Goal: Task Accomplishment & Management: Manage account settings

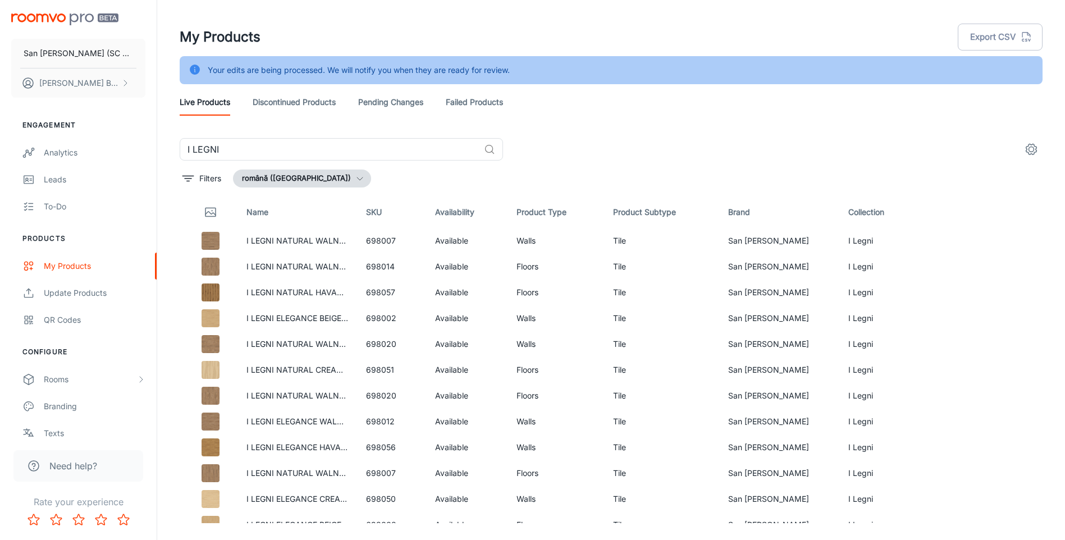
scroll to position [1410, 0]
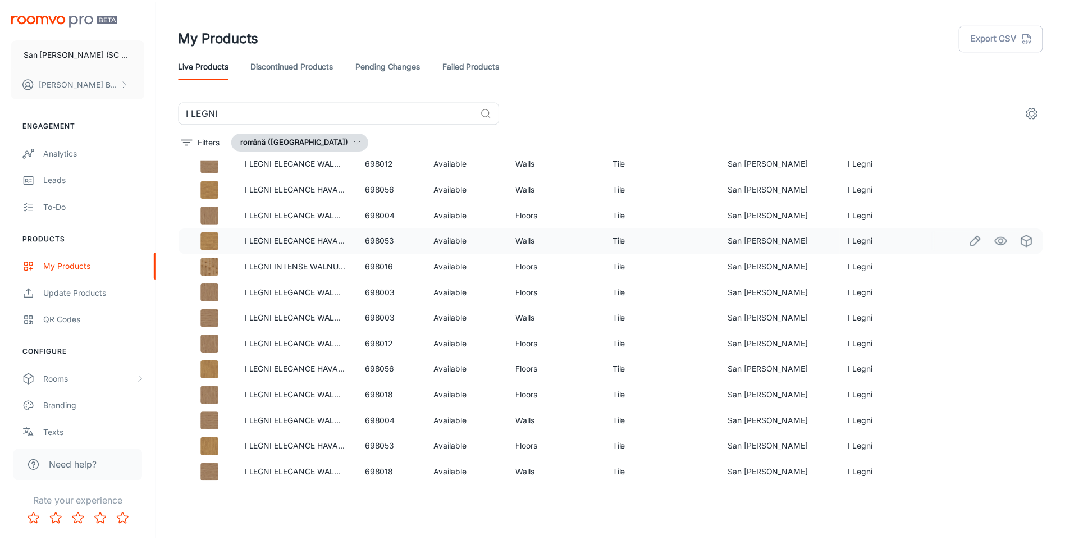
scroll to position [40, 0]
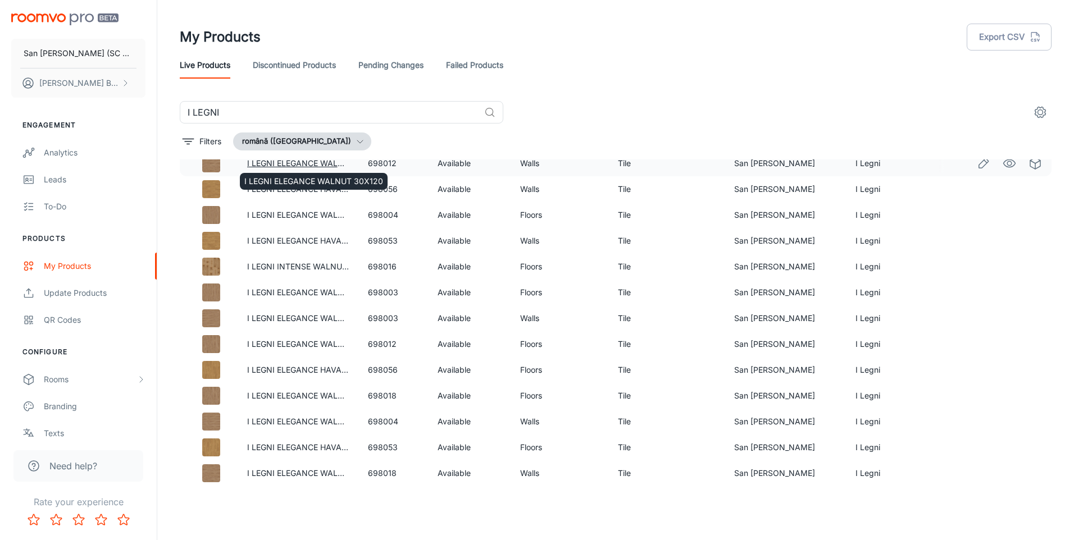
click at [320, 161] on link "I LEGNI ELEGANCE WALNUT 30X120" at bounding box center [316, 163] width 139 height 10
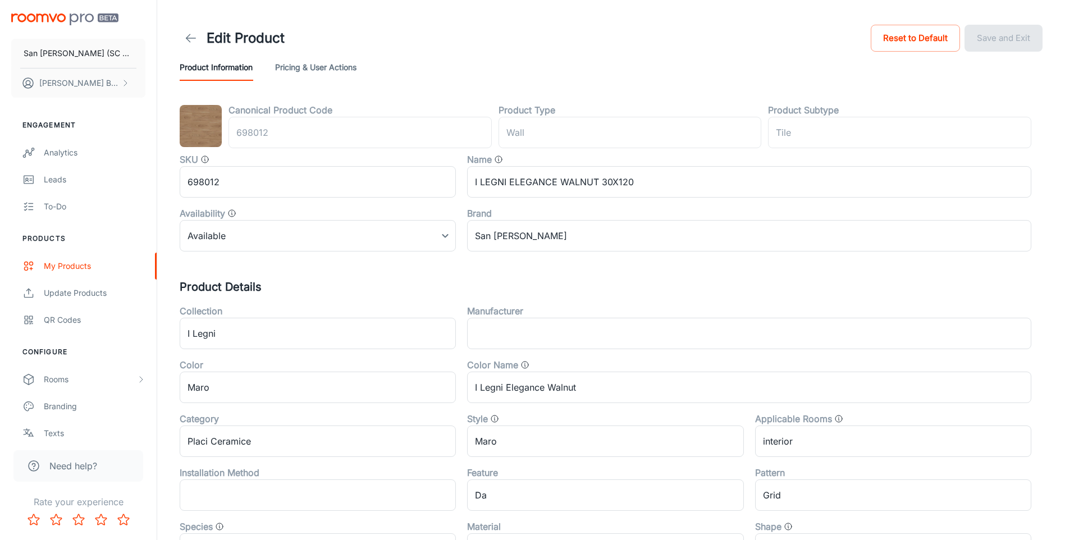
type input "perete"
type input "Gresie"
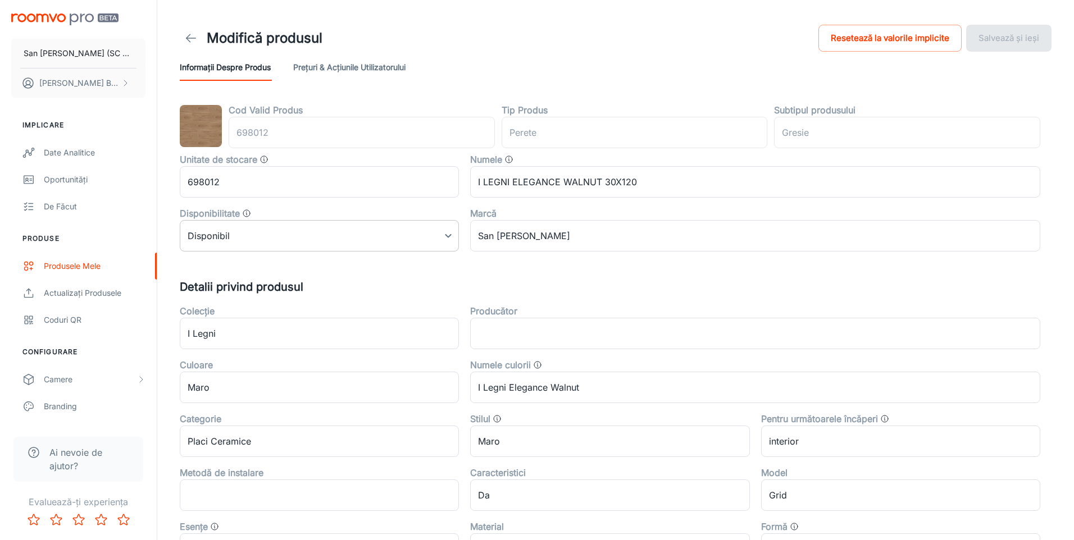
click at [263, 234] on body "San Marco Iasi (SC San Marco Design SRL) DANIEL BIZGA Implicare Date analitice …" at bounding box center [537, 270] width 1074 height 540
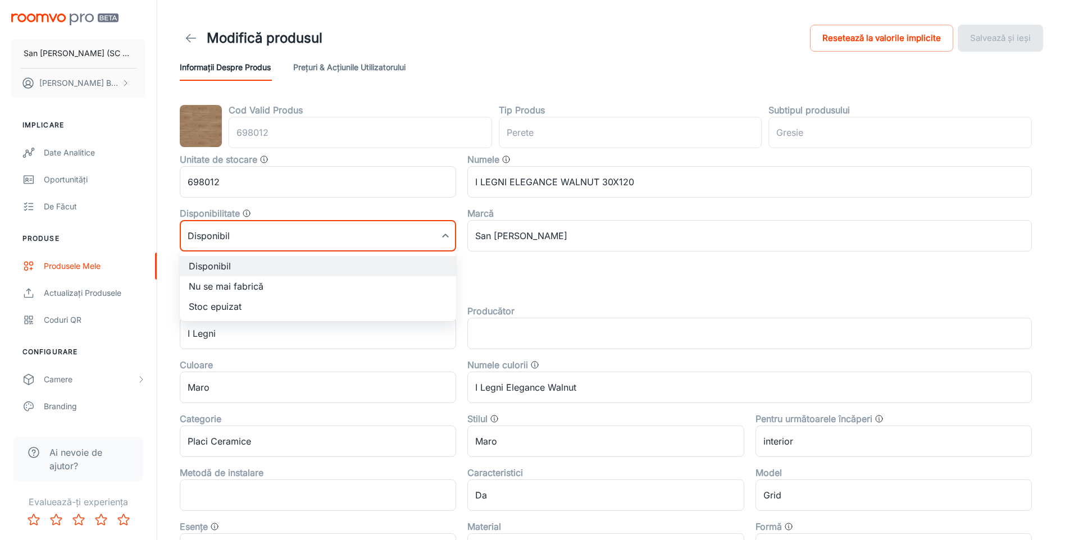
click at [227, 286] on li "Nu se mai fabrică" at bounding box center [318, 286] width 276 height 20
type input "1"
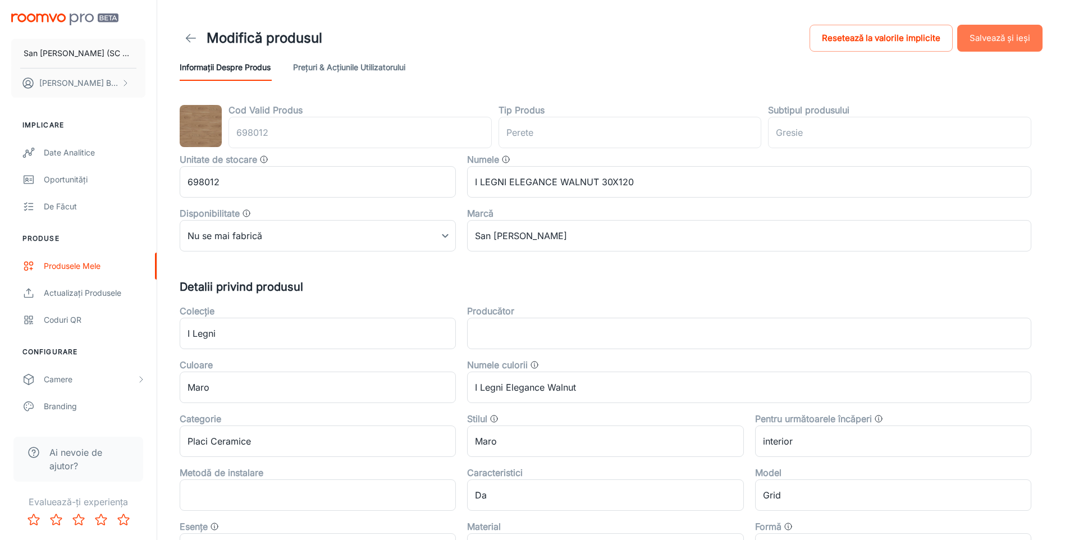
click at [1006, 37] on button "Salvează și ieși" at bounding box center [1000, 38] width 85 height 27
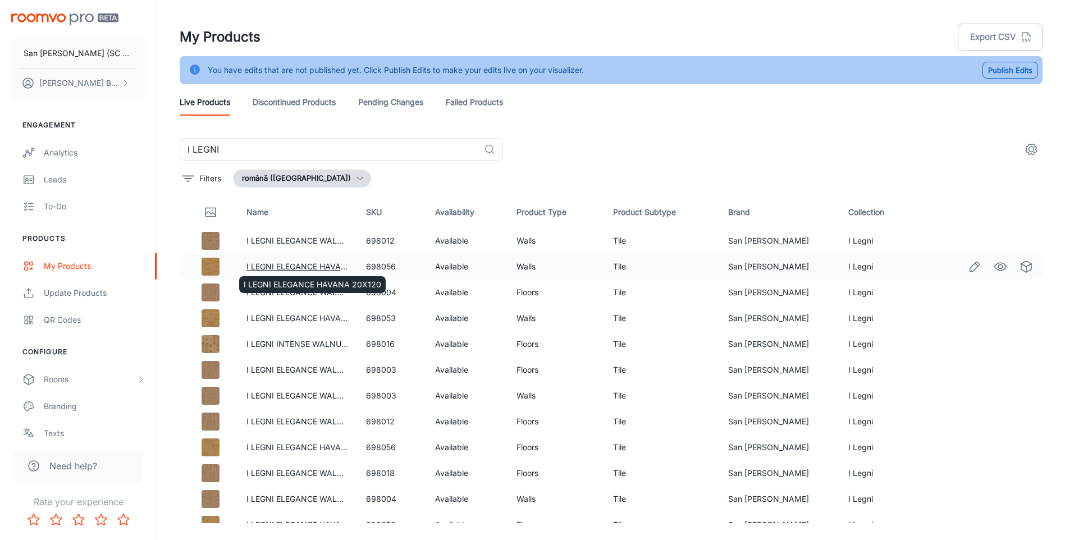
click at [292, 266] on link "I LEGNI ELEGANCE HAVANA 20X120" at bounding box center [316, 267] width 138 height 10
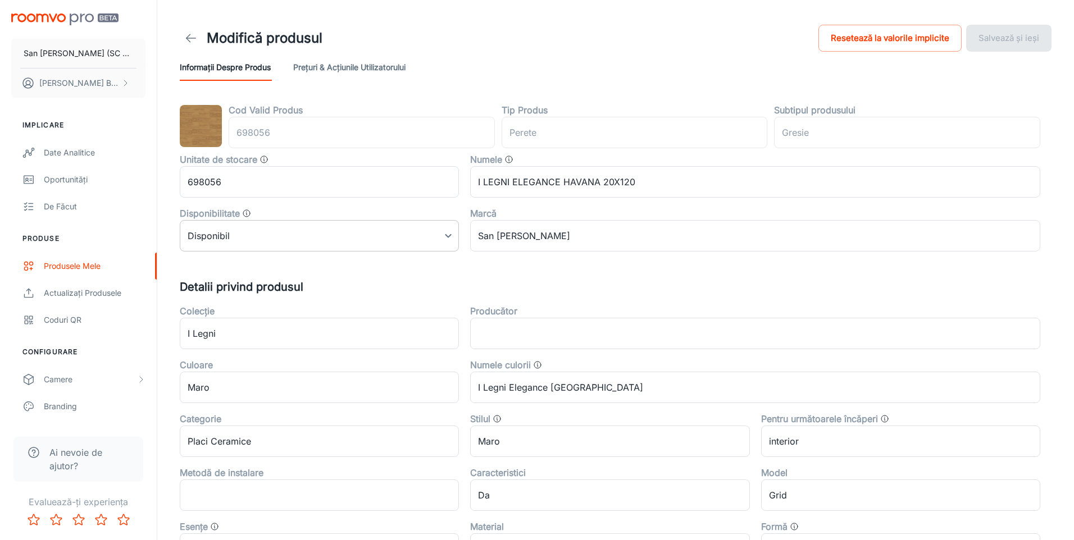
click at [298, 239] on body "San Marco Iasi (SC San Marco Design SRL) DANIEL BIZGA Implicare Date analitice …" at bounding box center [537, 270] width 1074 height 540
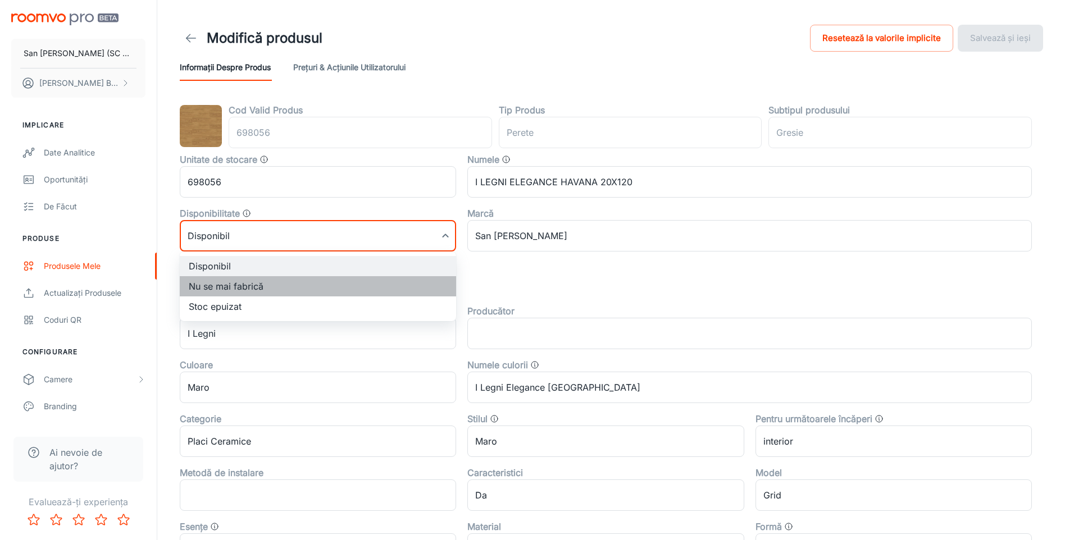
click at [245, 285] on li "Nu se mai fabrică" at bounding box center [318, 286] width 276 height 20
type input "1"
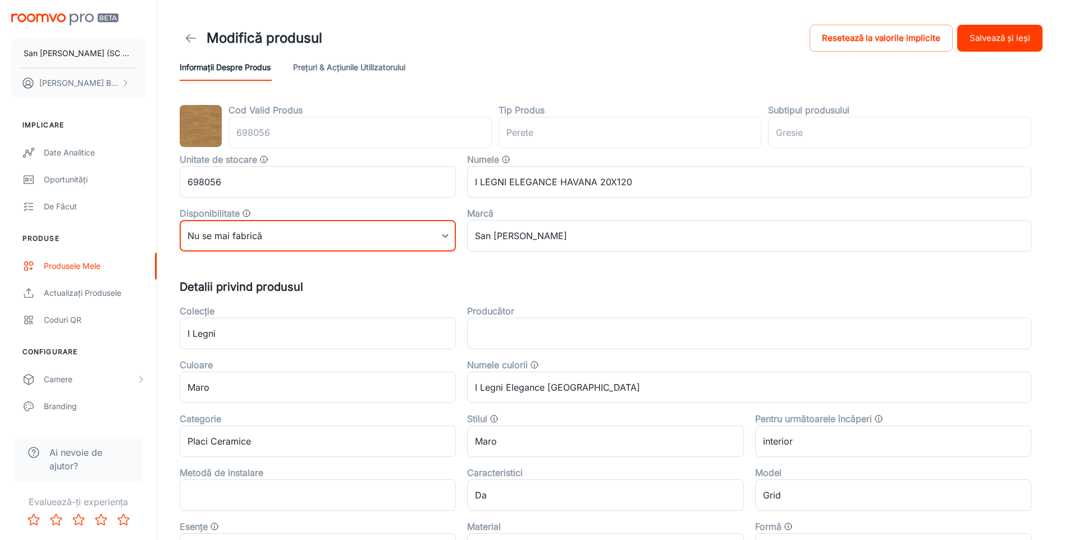
click at [983, 34] on button "Salvează și ieși" at bounding box center [1000, 38] width 85 height 27
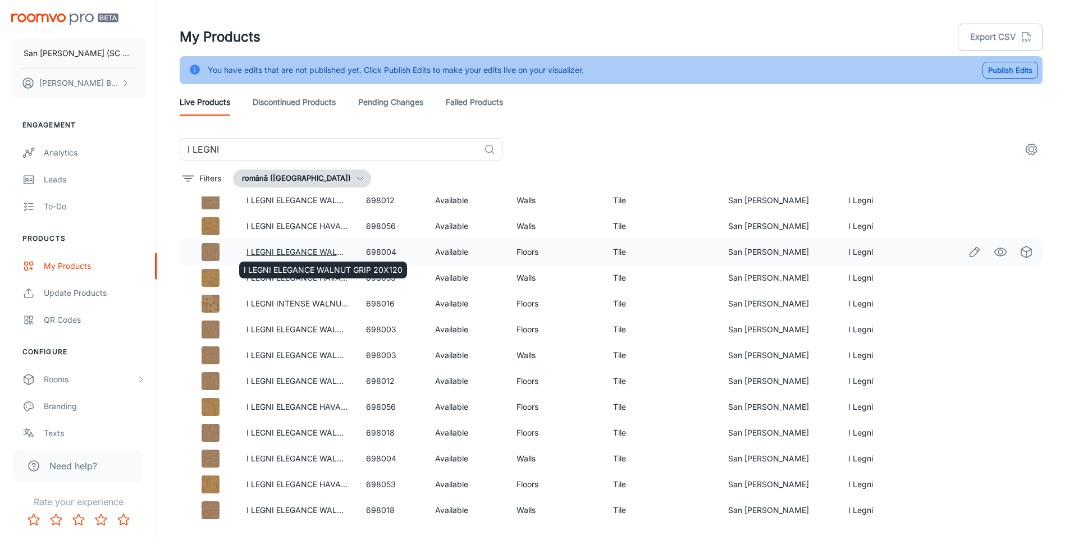
click at [298, 250] on link "I LEGNI ELEGANCE WALNUT GRIP 20X120" at bounding box center [326, 252] width 159 height 10
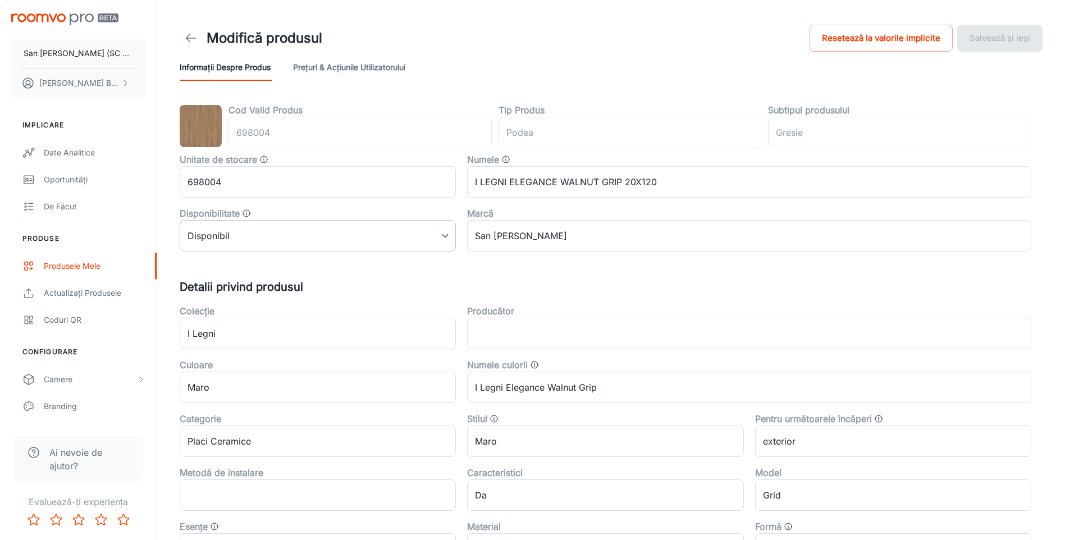
click at [274, 240] on body "San Marco Iasi (SC San Marco Design SRL) DANIEL BIZGA Implicare Date analitice …" at bounding box center [532, 270] width 1065 height 540
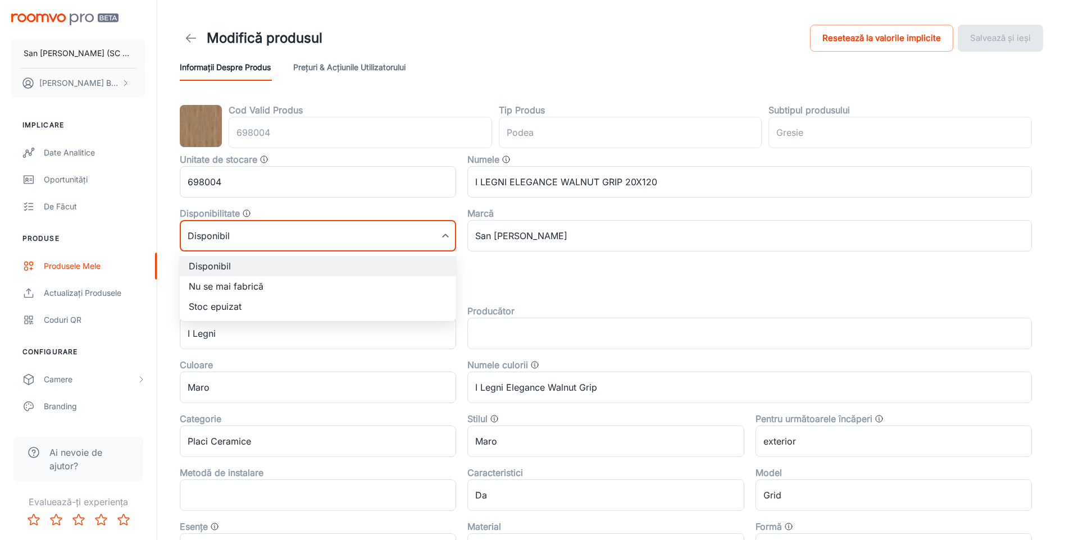
click at [229, 287] on li "Nu se mai fabrică" at bounding box center [318, 286] width 276 height 20
type input "1"
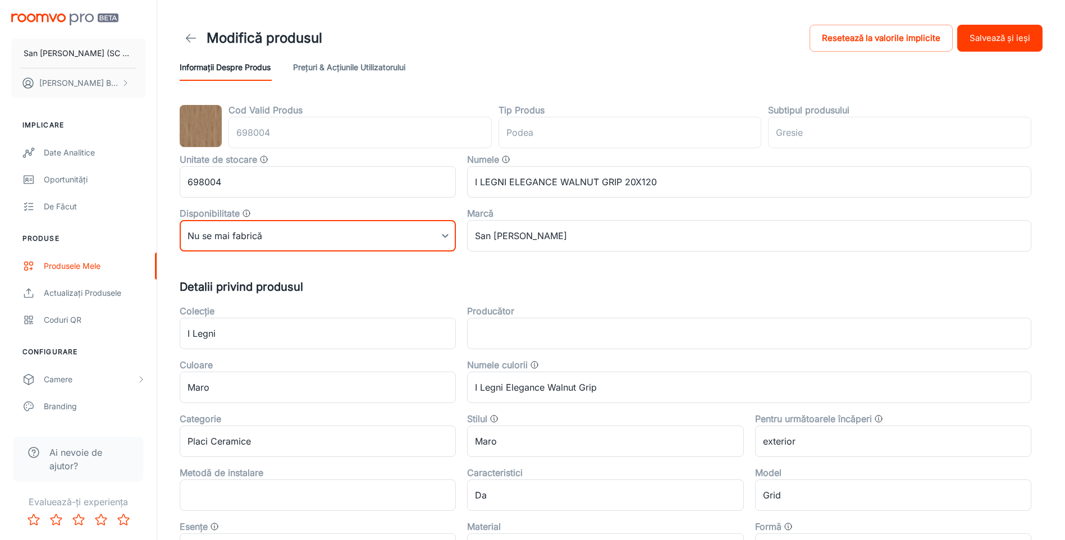
click at [993, 43] on button "Salvează și ieși" at bounding box center [1000, 38] width 85 height 27
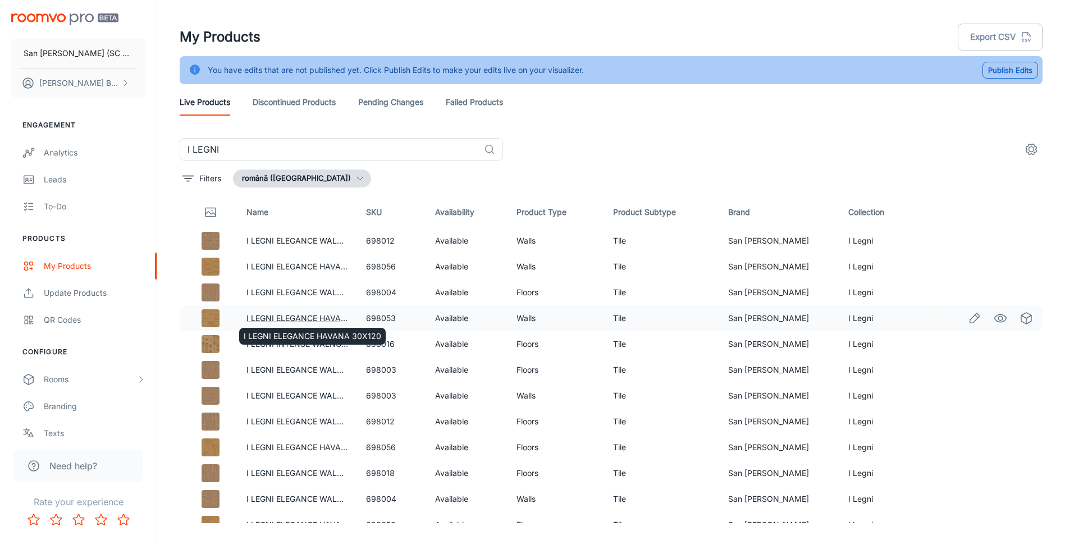
click at [270, 319] on link "I LEGNI ELEGANCE HAVANA 30X120" at bounding box center [316, 318] width 138 height 10
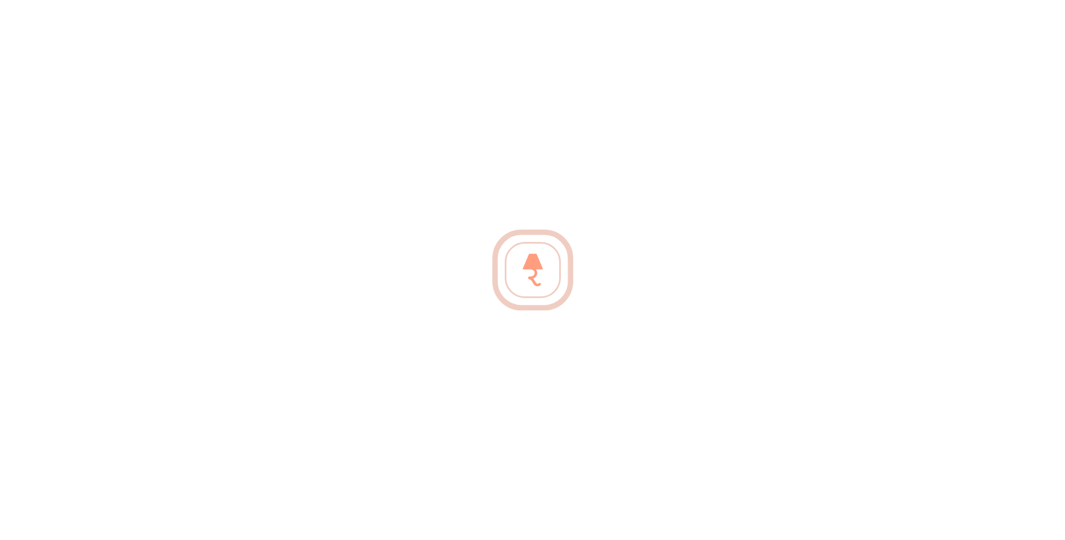
type input "perete"
type input "Gresie"
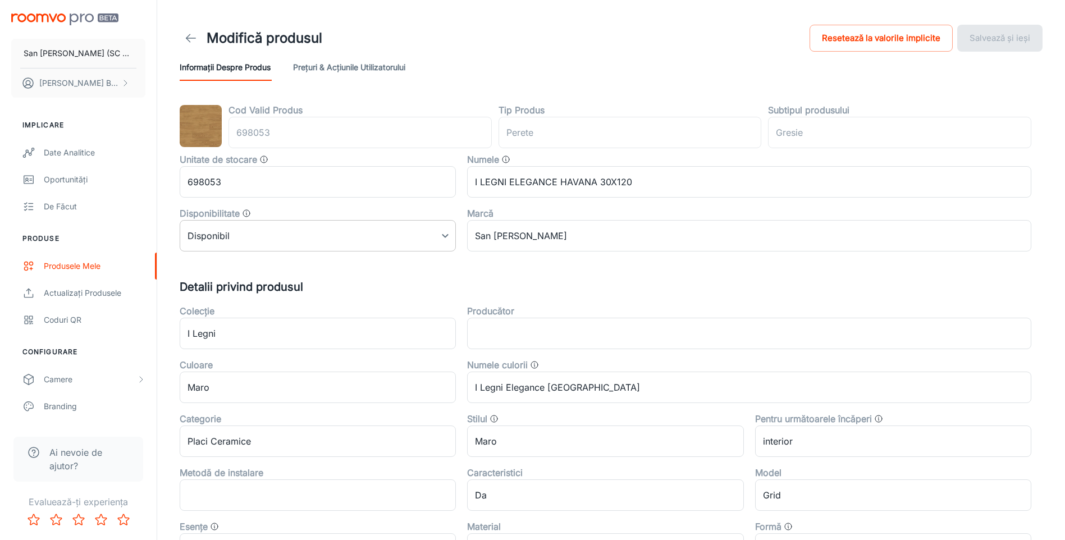
click at [371, 238] on body "San Marco Iasi (SC San Marco Design SRL) DANIEL BIZGA Implicare Date analitice …" at bounding box center [532, 270] width 1065 height 540
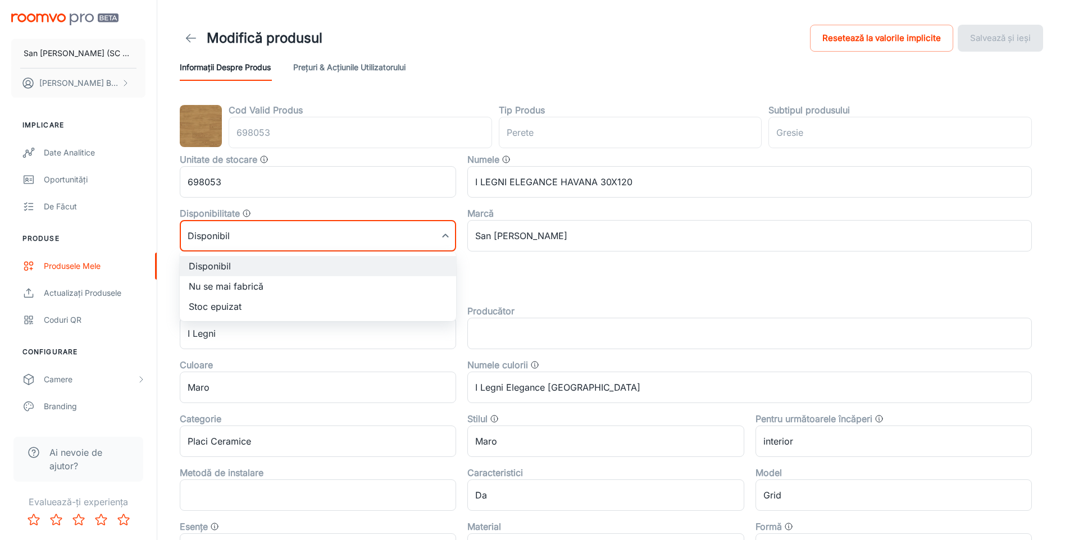
click at [246, 285] on li "Nu se mai fabrică" at bounding box center [318, 286] width 276 height 20
type input "1"
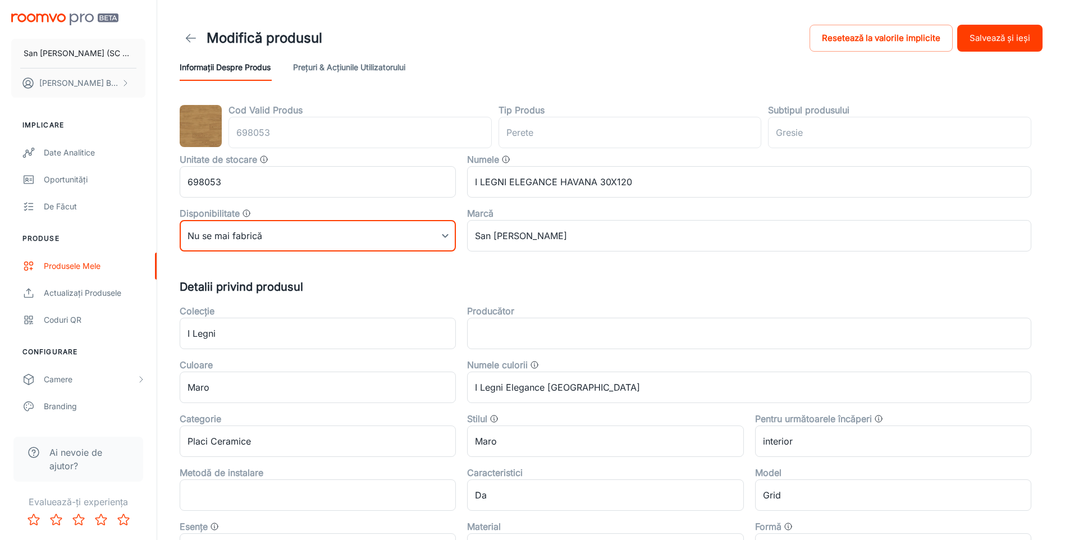
click at [978, 44] on button "Salvează și ieși" at bounding box center [1000, 38] width 85 height 27
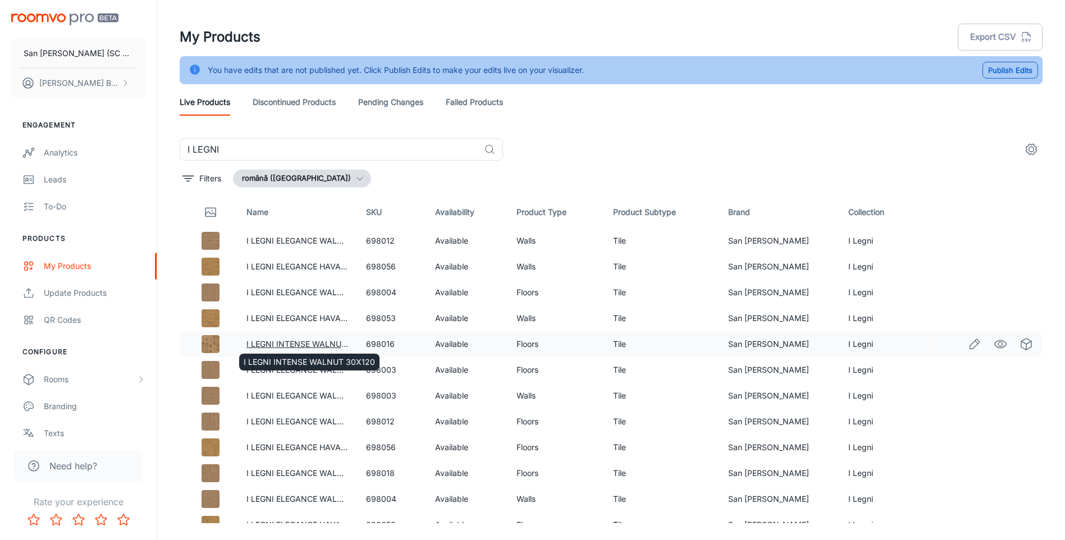
click at [300, 341] on link "I LEGNI INTENSE WALNUT 30X120" at bounding box center [312, 344] width 131 height 10
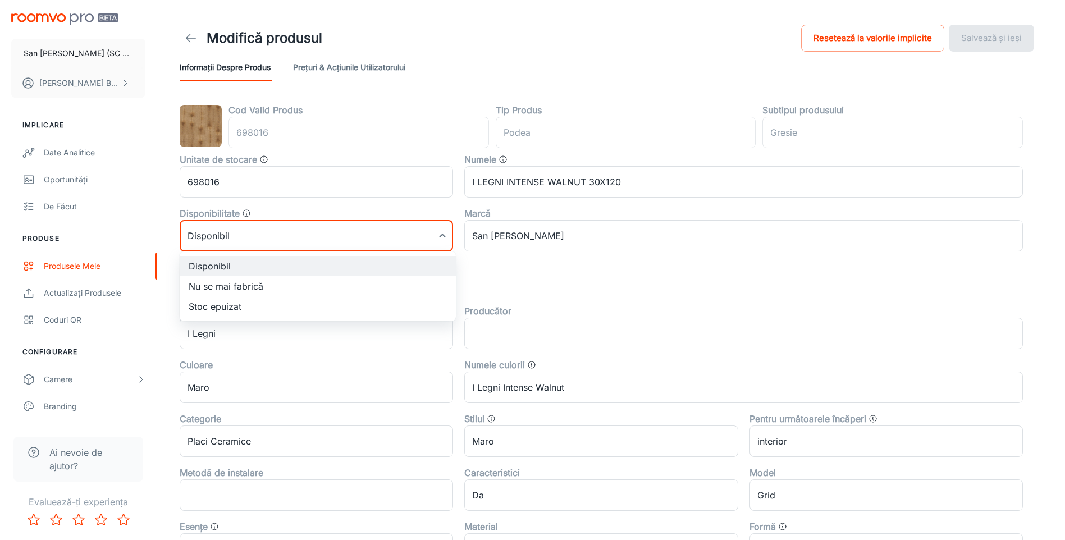
click at [256, 237] on body "San Marco Iasi (SC San Marco Design SRL) DANIEL BIZGA Implicare Date analitice …" at bounding box center [532, 270] width 1065 height 540
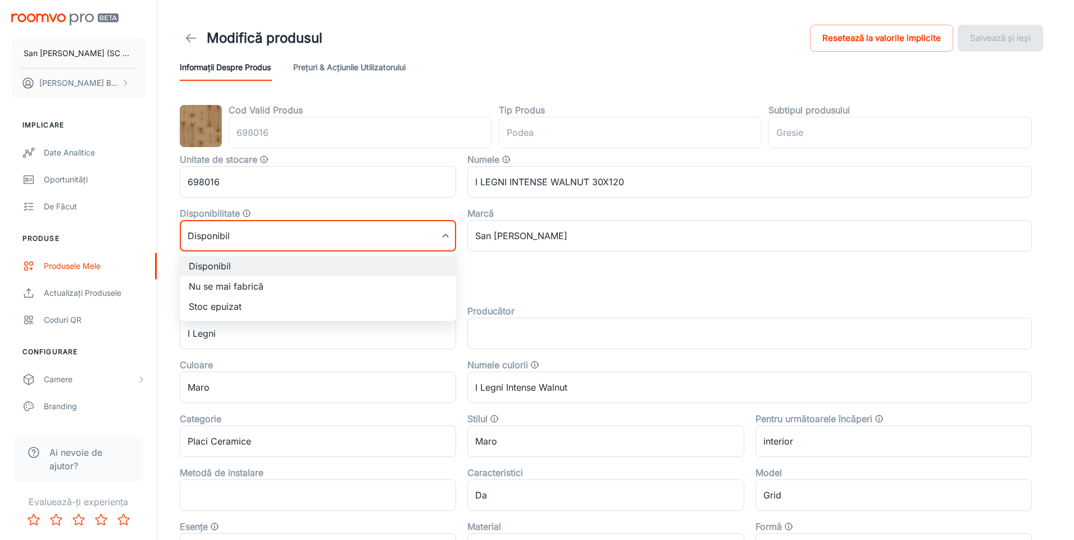
click at [208, 284] on li "Nu se mai fabrică" at bounding box center [318, 286] width 276 height 20
type input "1"
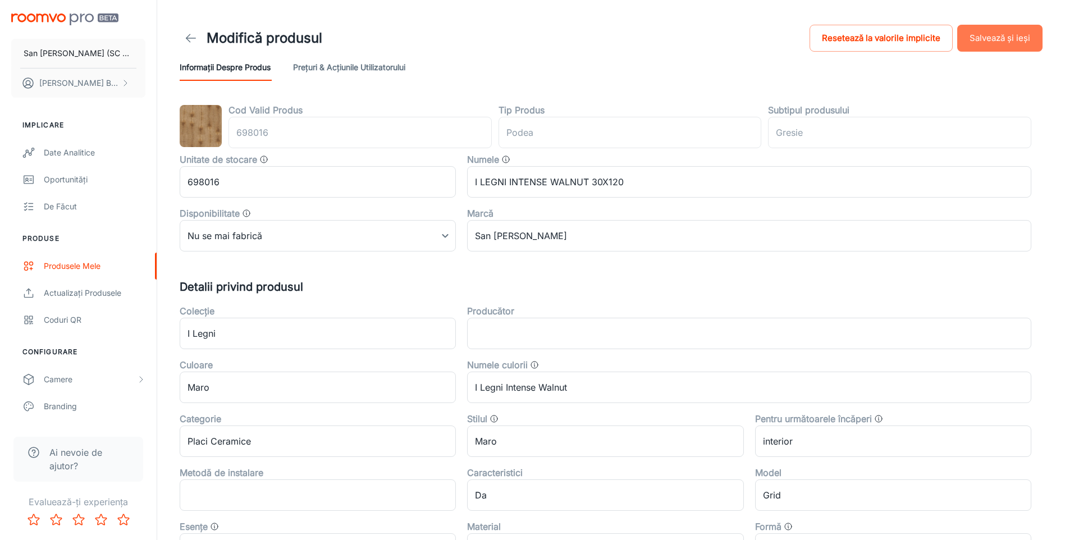
click at [996, 33] on button "Salvează și ieși" at bounding box center [1000, 38] width 85 height 27
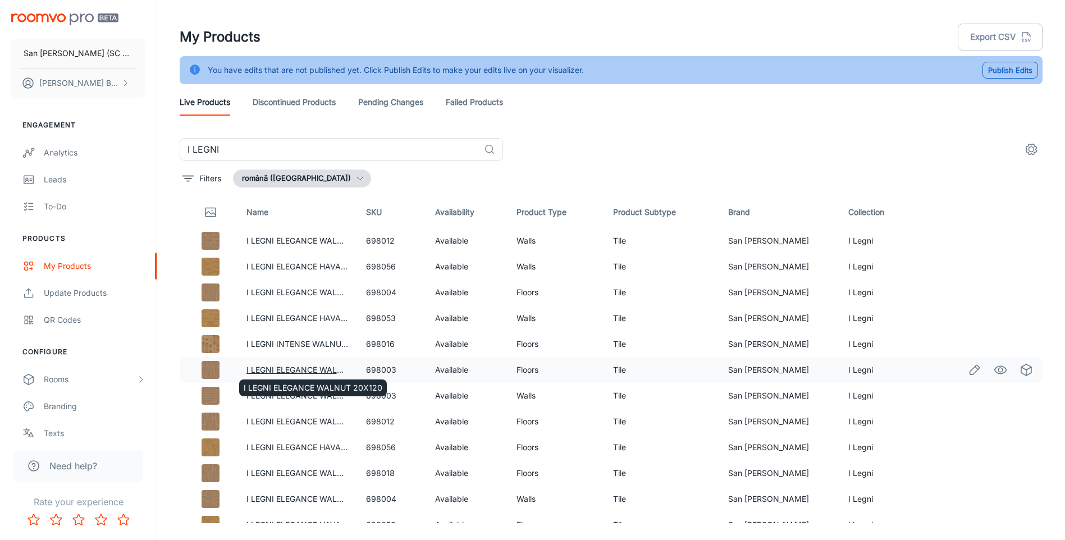
click at [274, 370] on link "I LEGNI ELEGANCE WALNUT 20X120" at bounding box center [316, 370] width 139 height 10
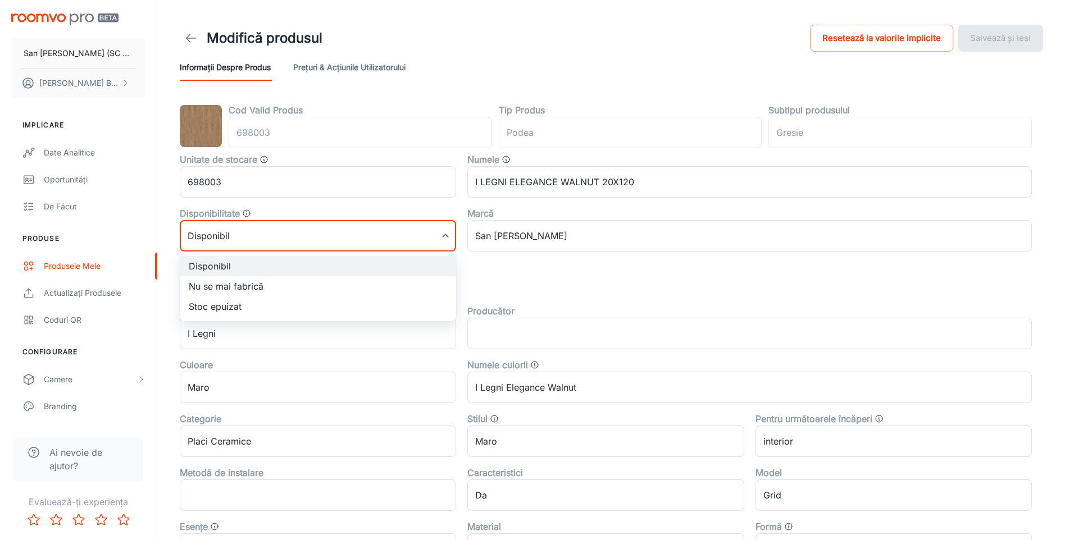
click at [236, 235] on body "San Marco Iasi (SC San Marco Design SRL) DANIEL BIZGA Implicare Date analitice …" at bounding box center [537, 270] width 1074 height 540
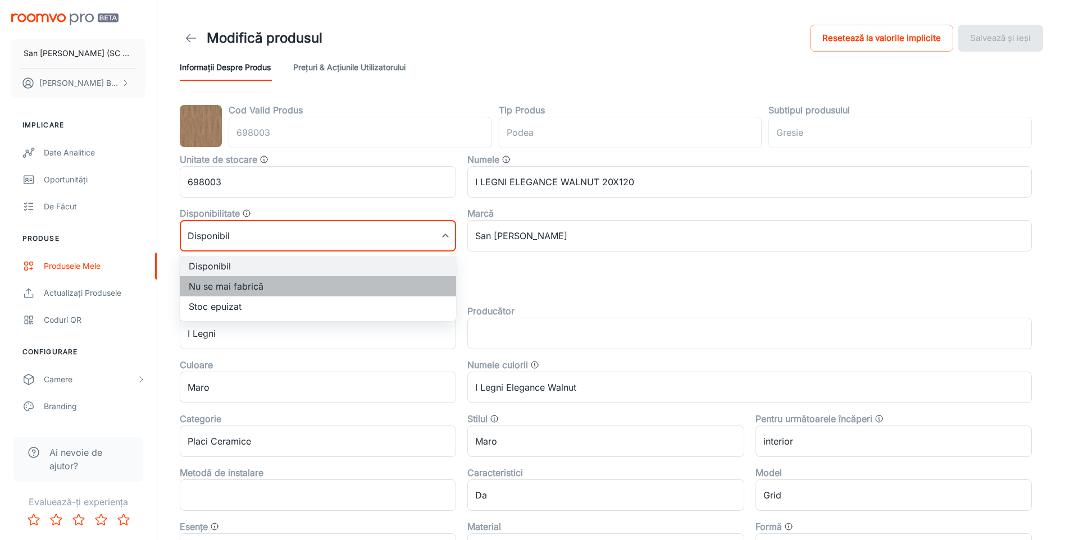
click at [219, 290] on li "Nu se mai fabrică" at bounding box center [318, 286] width 276 height 20
type input "1"
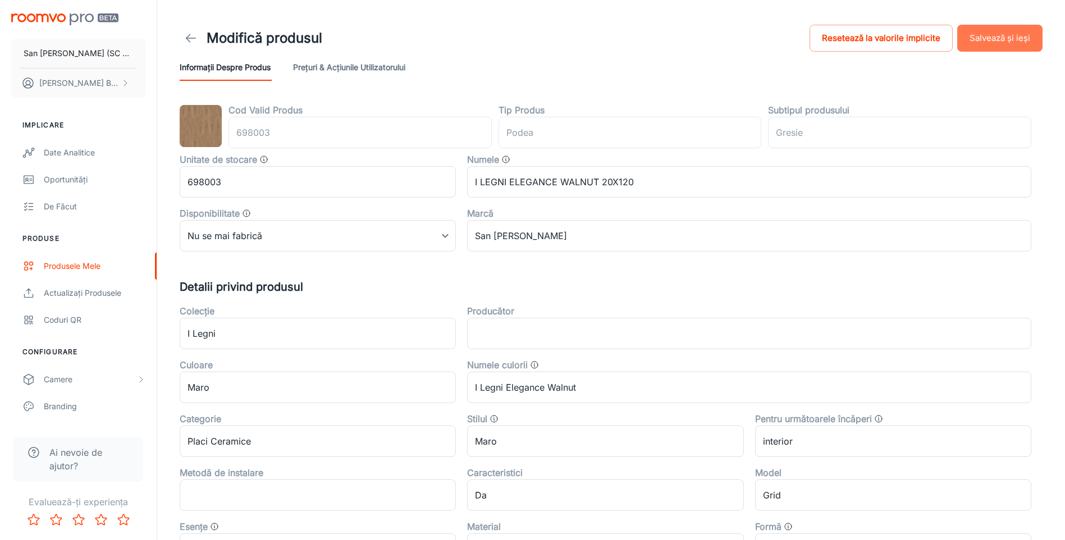
click at [1018, 36] on button "Salvează și ieși" at bounding box center [1000, 38] width 85 height 27
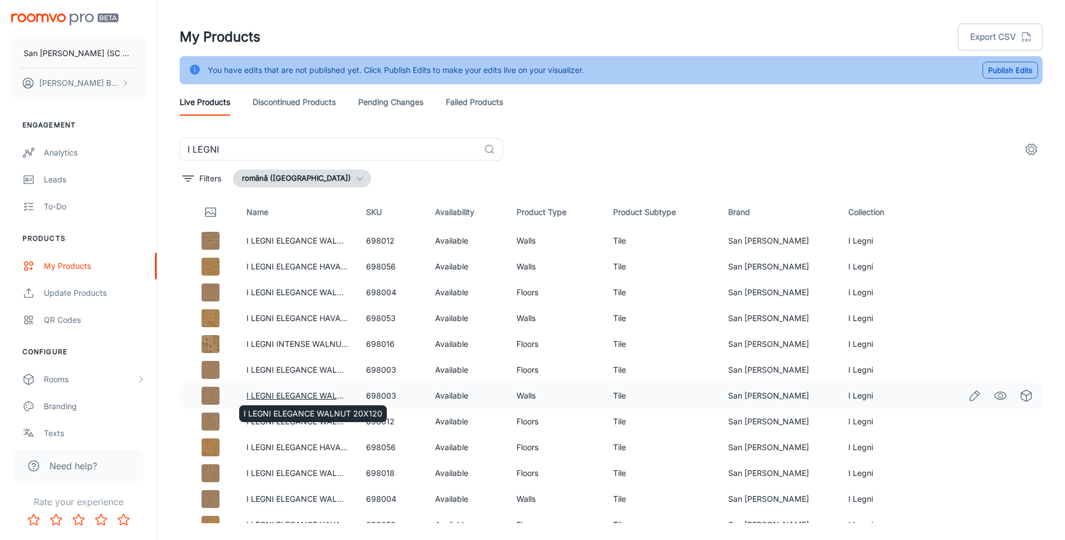
click at [271, 396] on link "I LEGNI ELEGANCE WALNUT 20X120" at bounding box center [316, 396] width 139 height 10
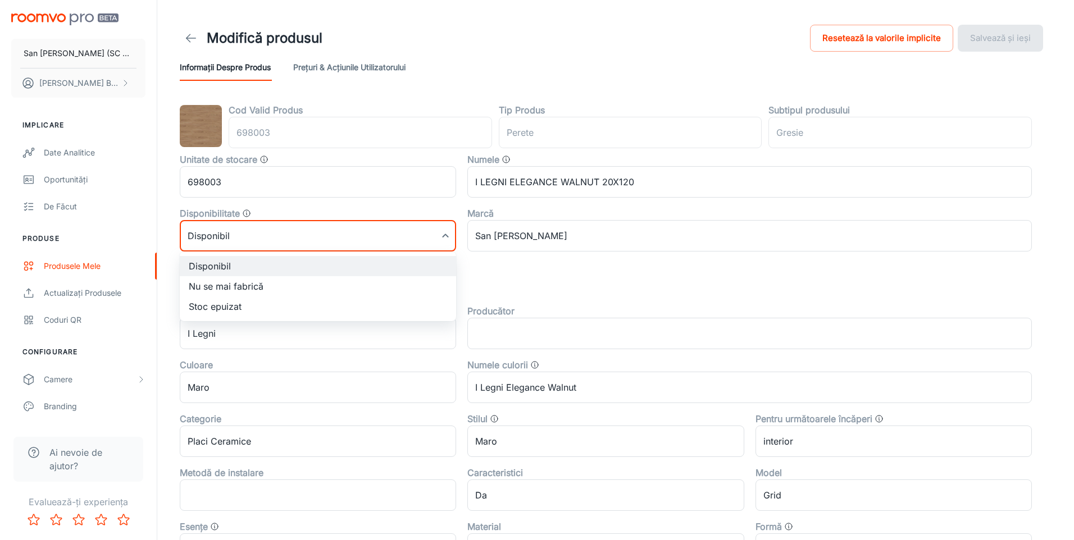
click at [270, 241] on body "San Marco Iasi (SC San Marco Design SRL) DANIEL BIZGA Implicare Date analitice …" at bounding box center [537, 270] width 1074 height 540
click at [230, 289] on li "Nu se mai fabrică" at bounding box center [318, 286] width 276 height 20
type input "1"
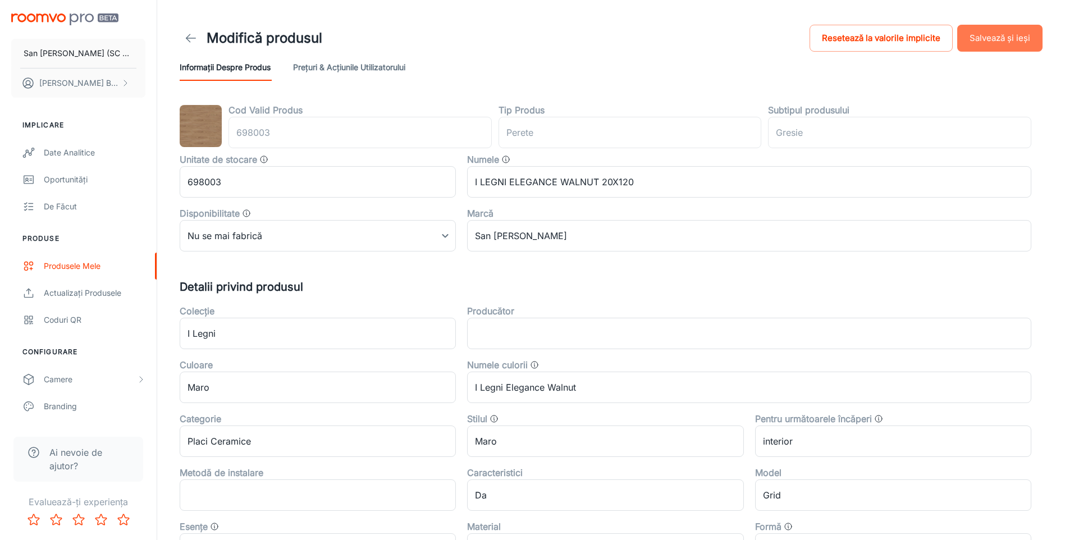
click at [1018, 45] on button "Salvează și ieși" at bounding box center [1000, 38] width 85 height 27
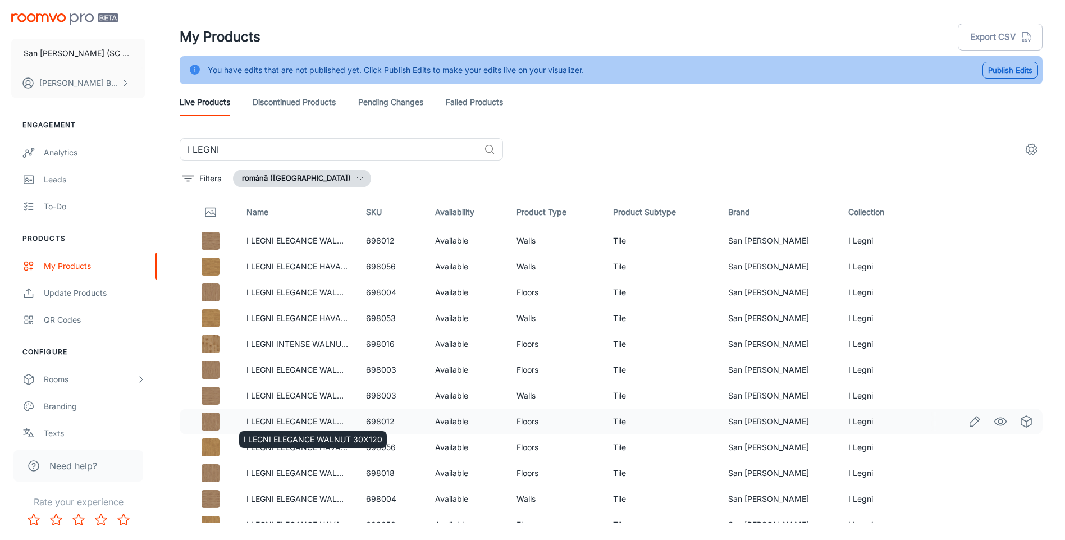
click at [265, 422] on link "I LEGNI ELEGANCE WALNUT 30X120" at bounding box center [316, 422] width 139 height 10
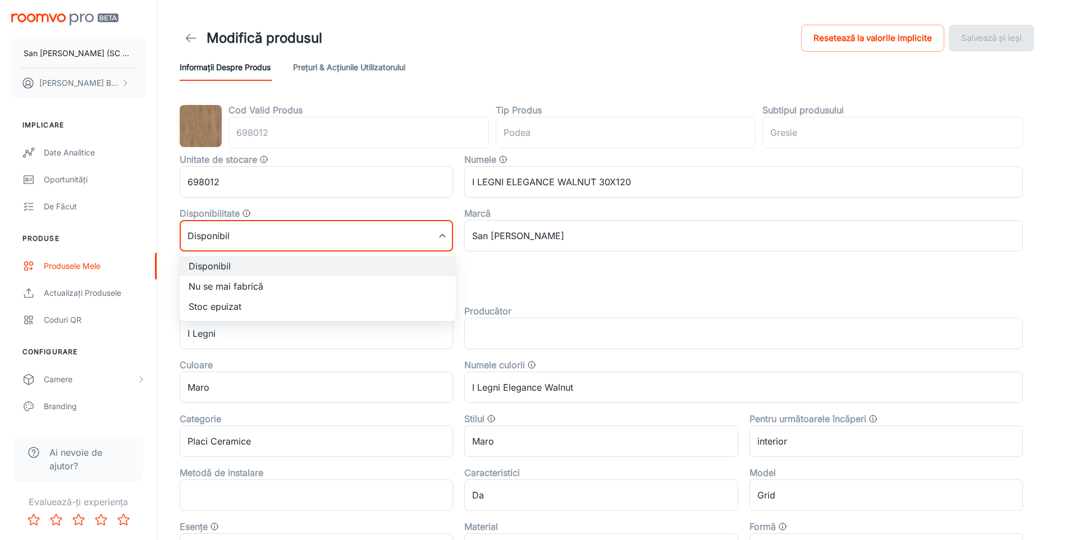
click at [290, 233] on body "San Marco Iasi (SC San Marco Design SRL) DANIEL BIZGA Implicare Date analitice …" at bounding box center [532, 270] width 1065 height 540
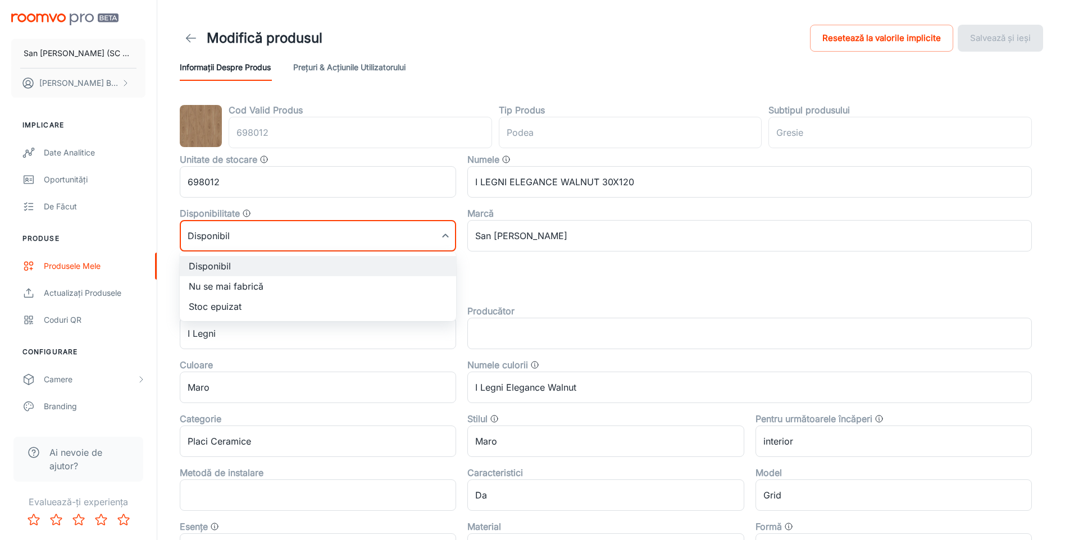
click at [225, 289] on li "Nu se mai fabrică" at bounding box center [318, 286] width 276 height 20
type input "1"
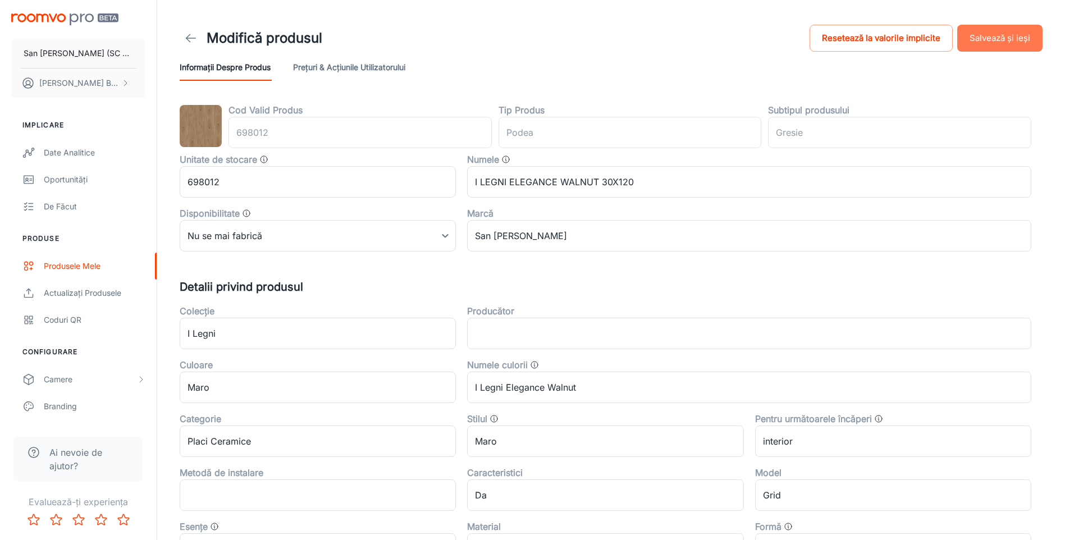
click at [999, 39] on button "Salvează și ieși" at bounding box center [1000, 38] width 85 height 27
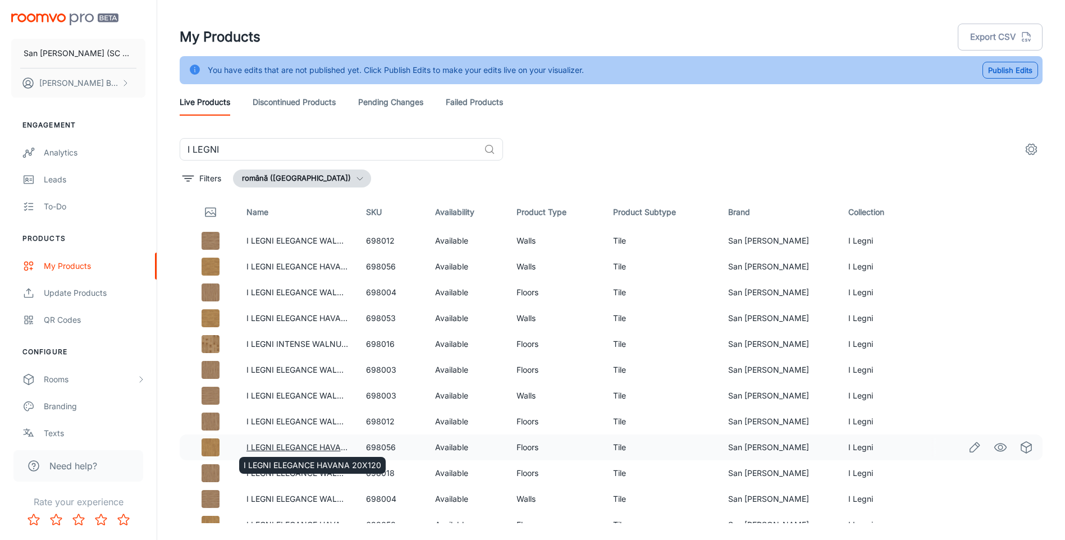
click at [280, 446] on link "I LEGNI ELEGANCE HAVANA 20X120" at bounding box center [316, 448] width 138 height 10
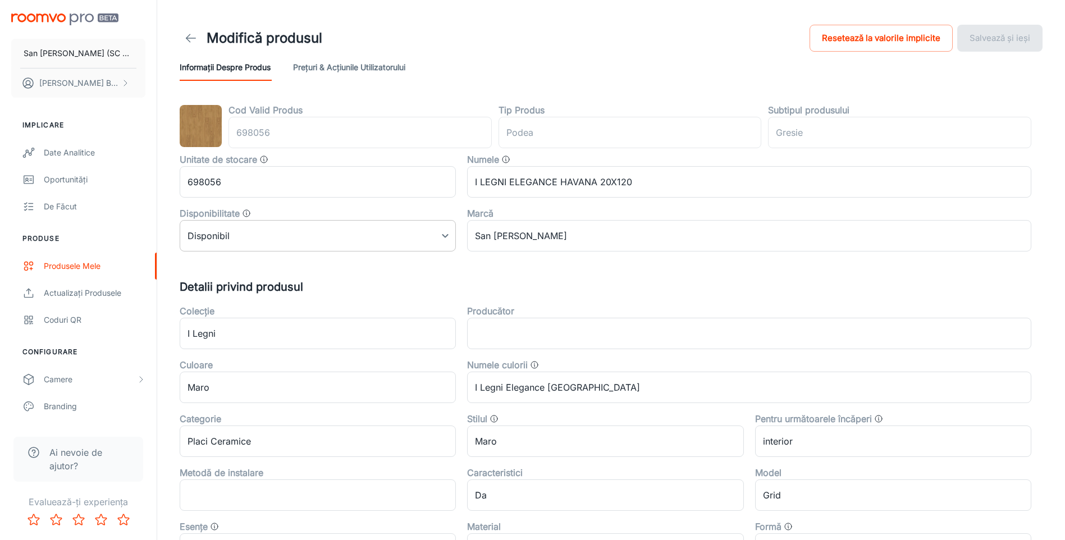
click at [300, 236] on body "San Marco Iasi (SC San Marco Design SRL) DANIEL BIZGA Implicare Date analitice …" at bounding box center [532, 270] width 1065 height 540
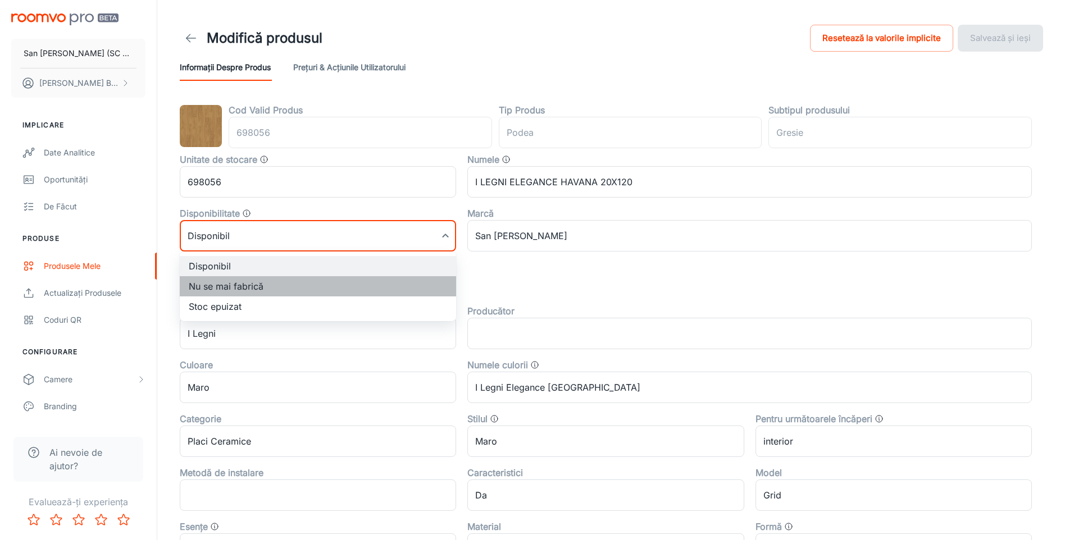
click at [225, 291] on li "Nu se mai fabrică" at bounding box center [318, 286] width 276 height 20
type input "1"
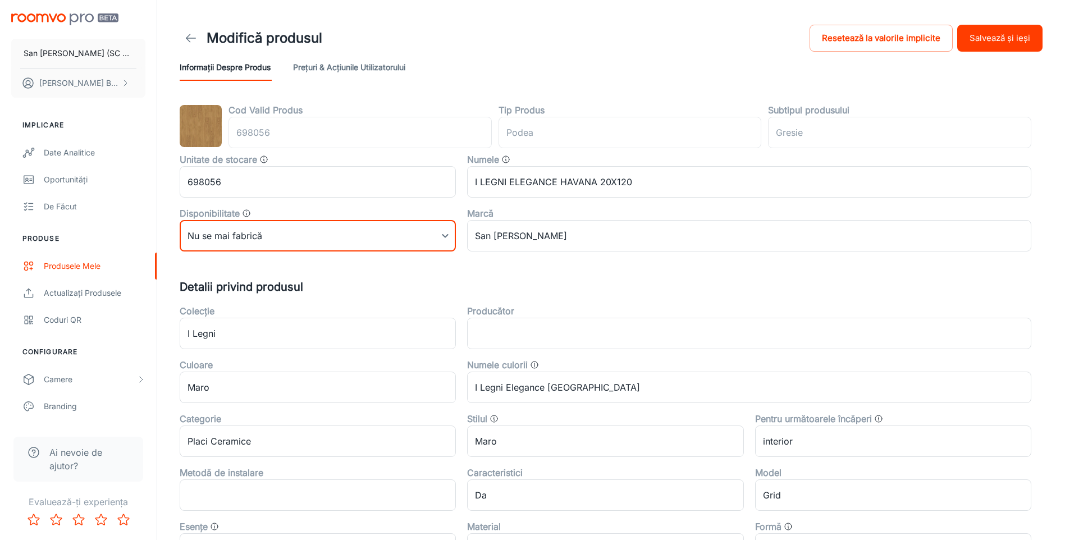
click at [993, 39] on button "Salvează și ieși" at bounding box center [1000, 38] width 85 height 27
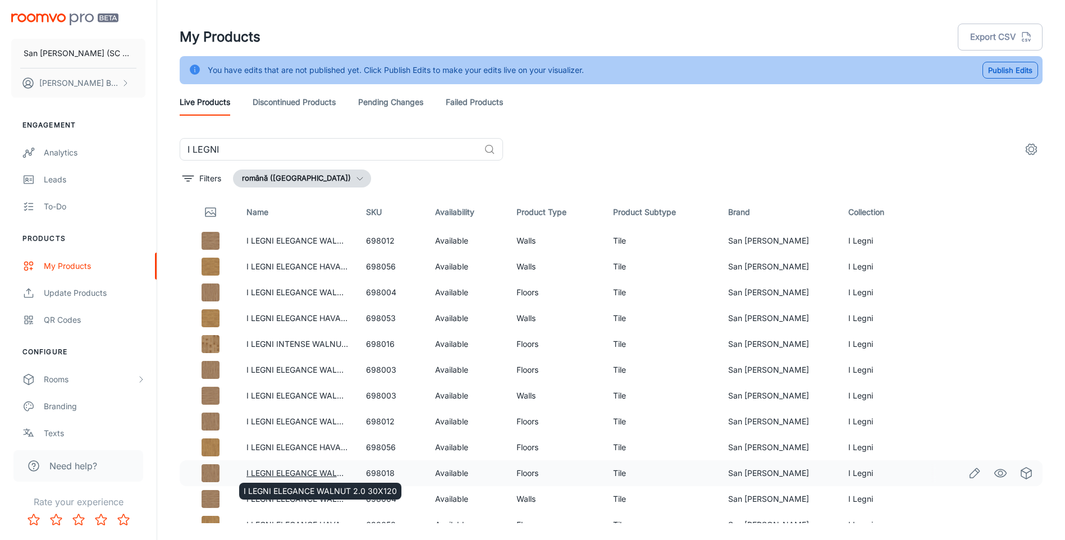
click at [272, 473] on link "I LEGNI ELEGANCE WALNUT 2.0 30X120" at bounding box center [323, 473] width 153 height 10
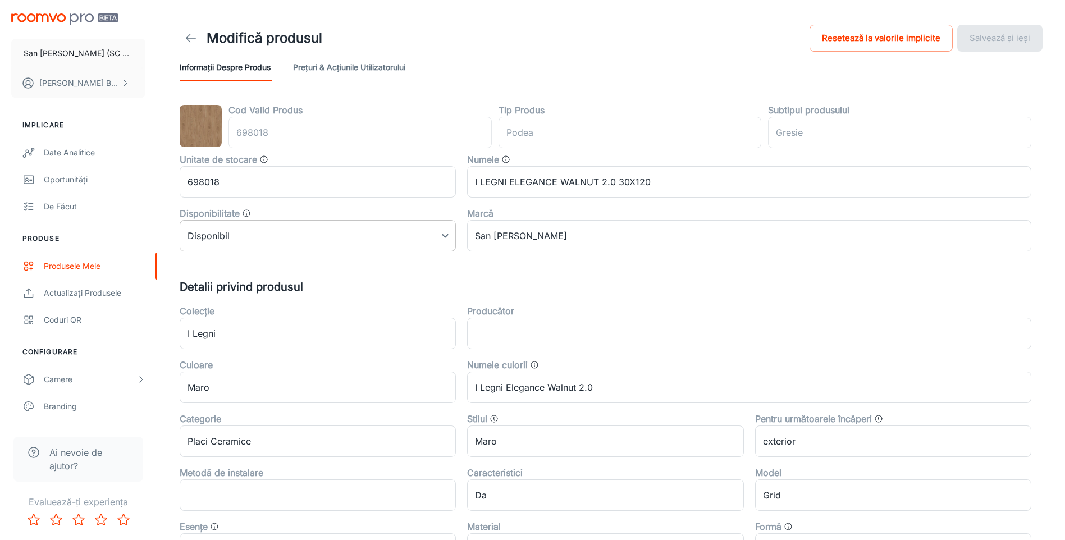
click at [207, 244] on body "San Marco Iasi (SC San Marco Design SRL) DANIEL BIZGA Implicare Date analitice …" at bounding box center [532, 270] width 1065 height 540
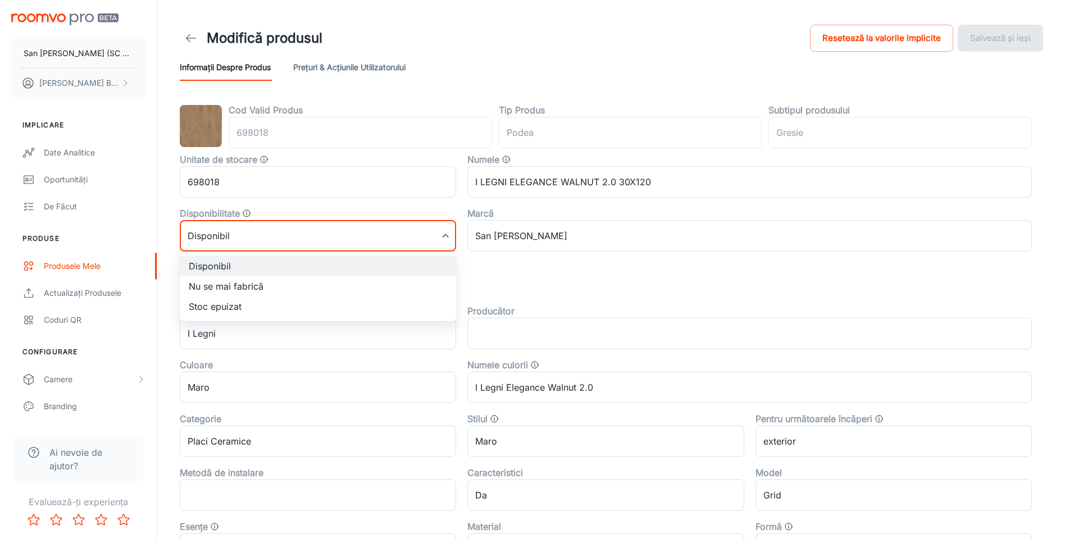
click at [211, 291] on li "Nu se mai fabrică" at bounding box center [318, 286] width 276 height 20
type input "1"
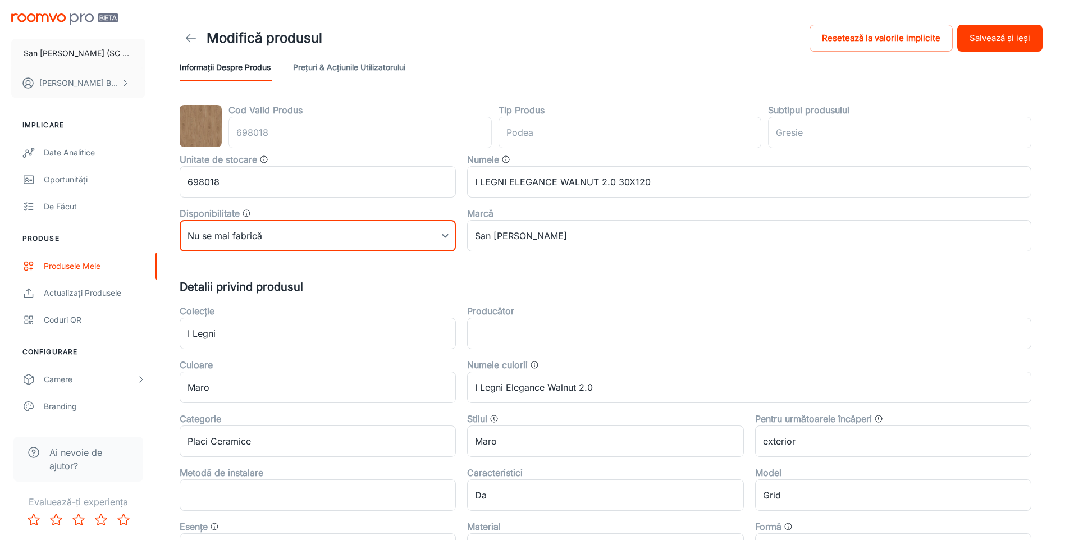
click at [994, 38] on button "Salvează și ieși" at bounding box center [1000, 38] width 85 height 27
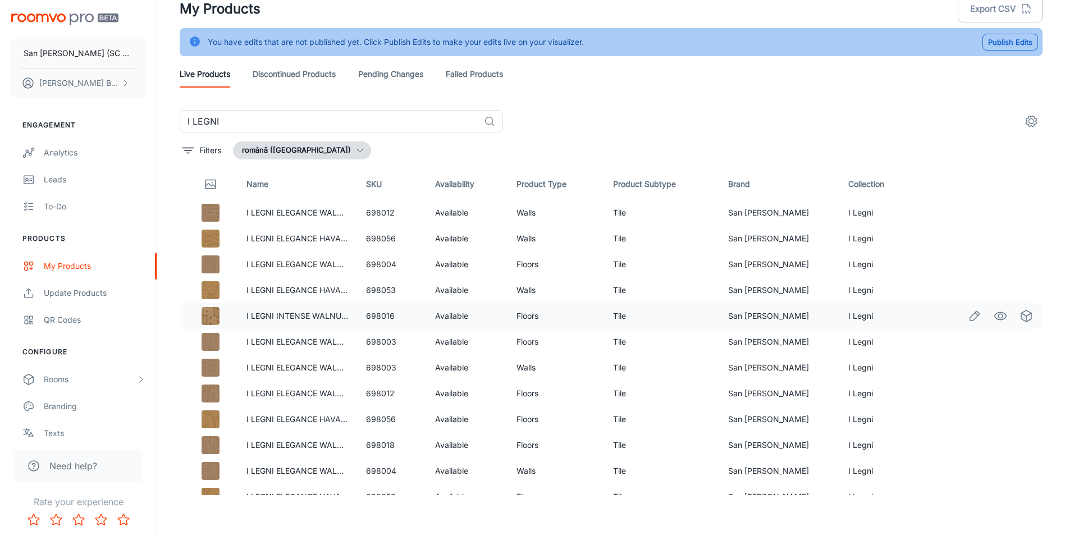
scroll to position [40, 0]
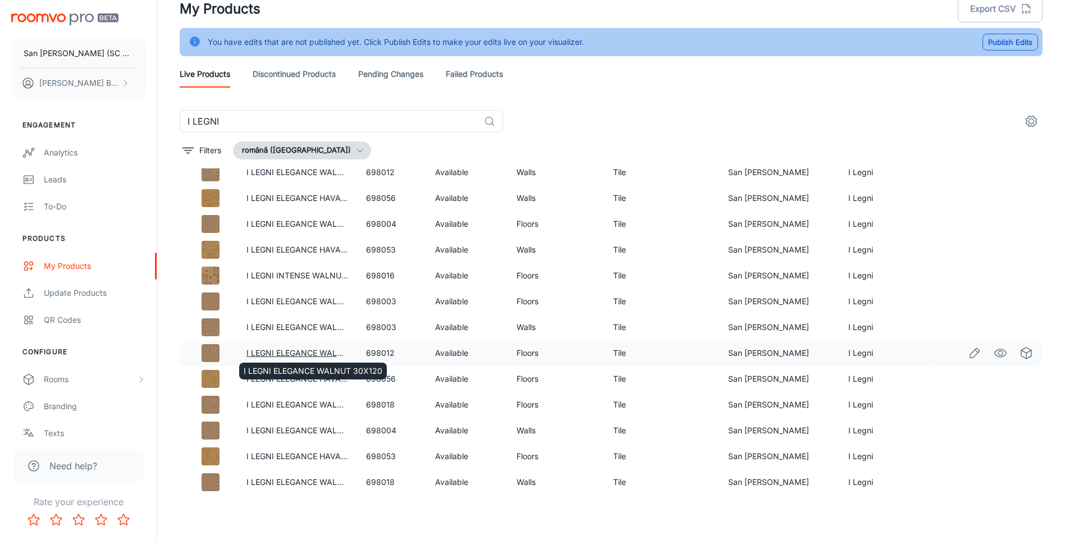
click at [322, 352] on link "I LEGNI ELEGANCE WALNUT 30X120" at bounding box center [316, 353] width 139 height 10
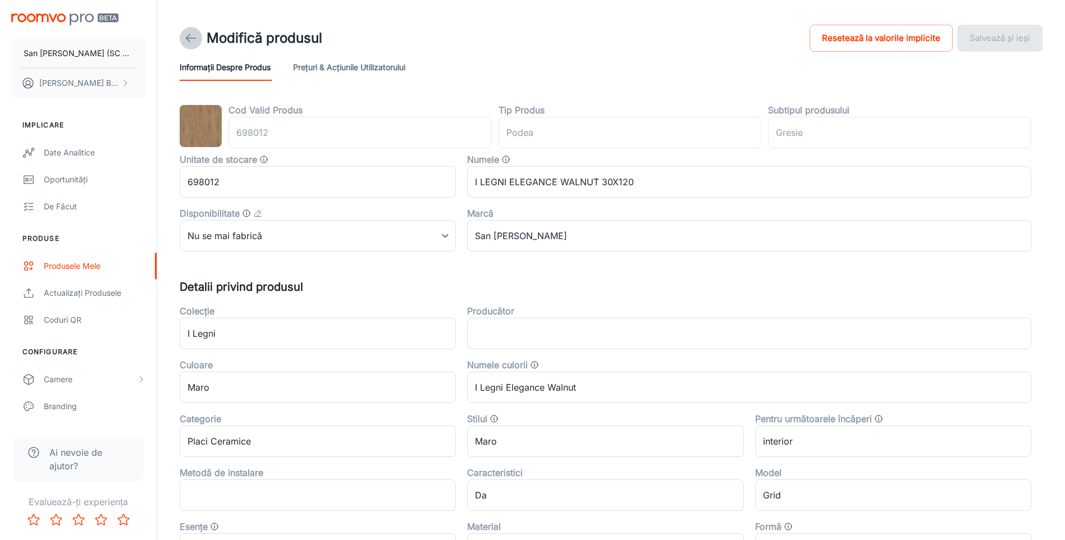
click at [189, 37] on icon at bounding box center [190, 37] width 13 height 13
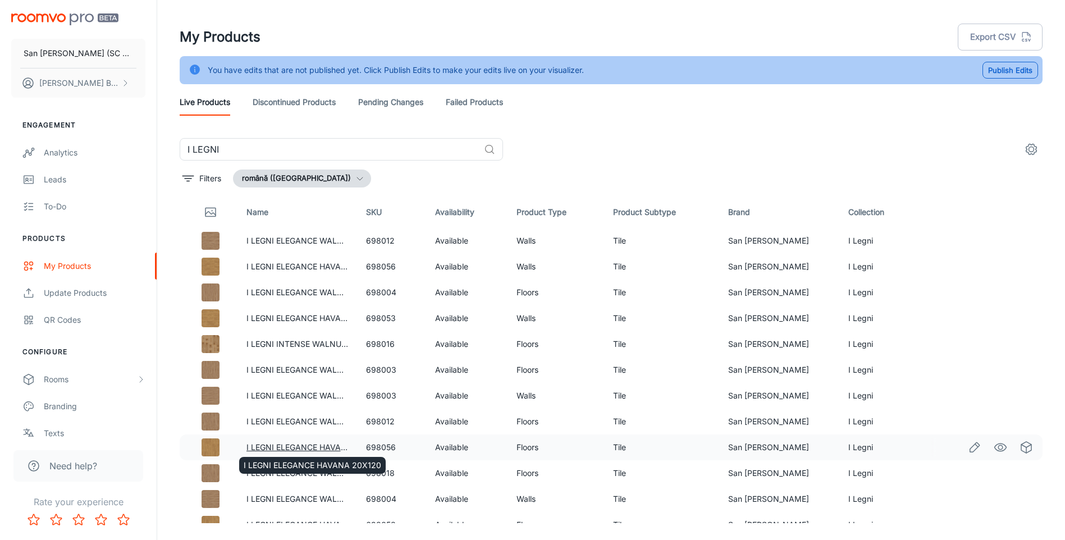
click at [321, 447] on link "I LEGNI ELEGANCE HAVANA 20X120" at bounding box center [316, 448] width 138 height 10
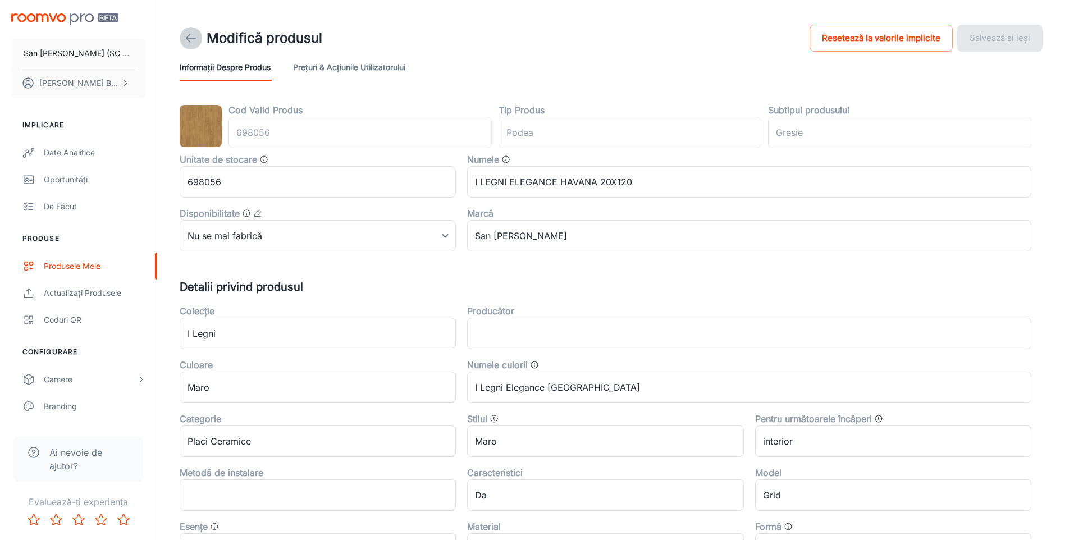
click at [187, 40] on icon at bounding box center [190, 37] width 13 height 13
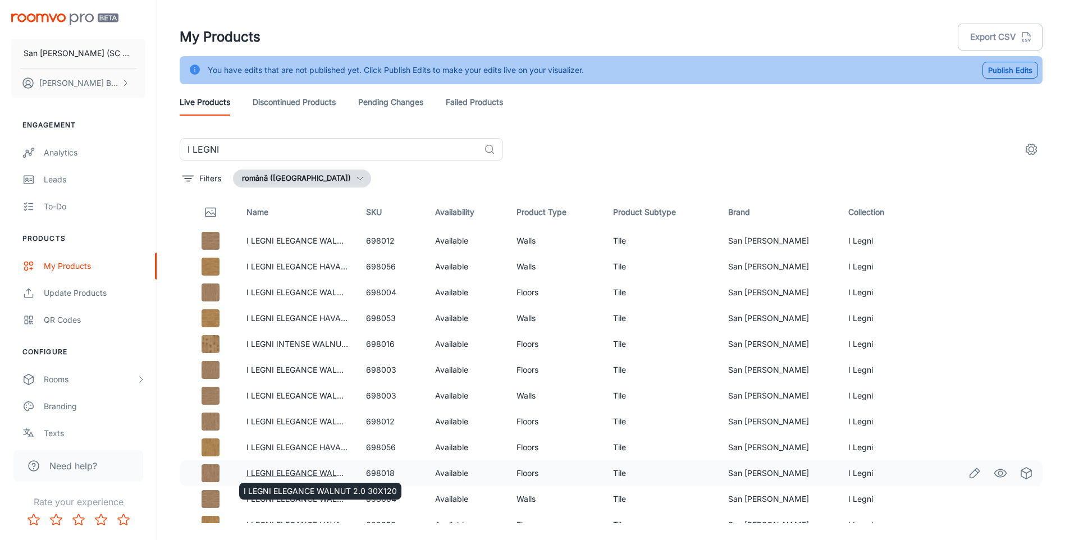
click at [303, 470] on link "I LEGNI ELEGANCE WALNUT 2.0 30X120" at bounding box center [323, 473] width 153 height 10
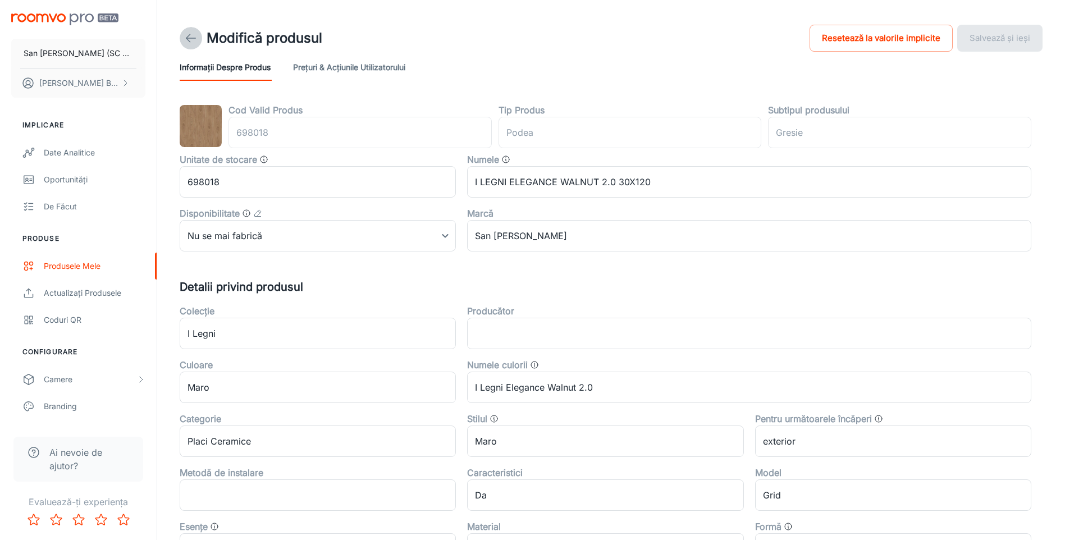
click at [187, 39] on polyline at bounding box center [188, 38] width 4 height 8
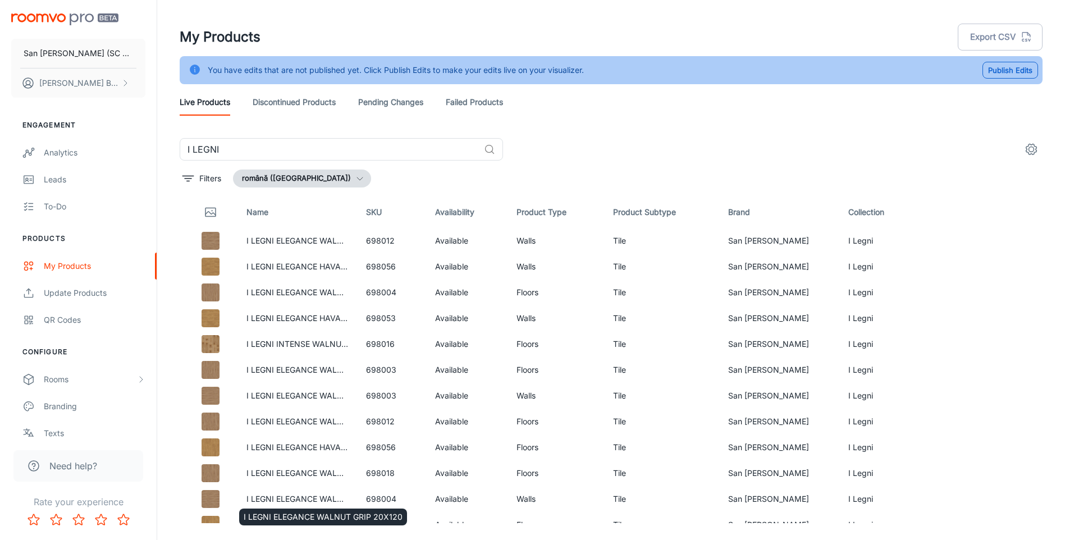
click at [294, 502] on div "I LEGNI ELEGANCE WALNUT GRIP 20X120" at bounding box center [323, 514] width 170 height 26
click at [298, 499] on link "I LEGNI ELEGANCE WALNUT GRIP 20X120" at bounding box center [326, 499] width 159 height 10
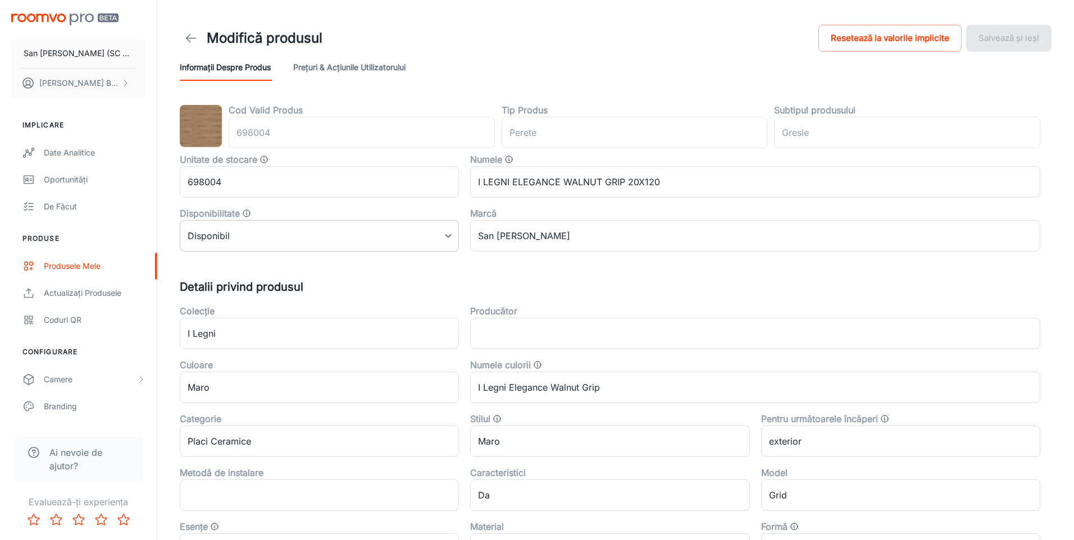
click at [250, 240] on body "San Marco Iasi (SC San Marco Design SRL) DANIEL BIZGA Implicare Date analitice …" at bounding box center [537, 270] width 1074 height 540
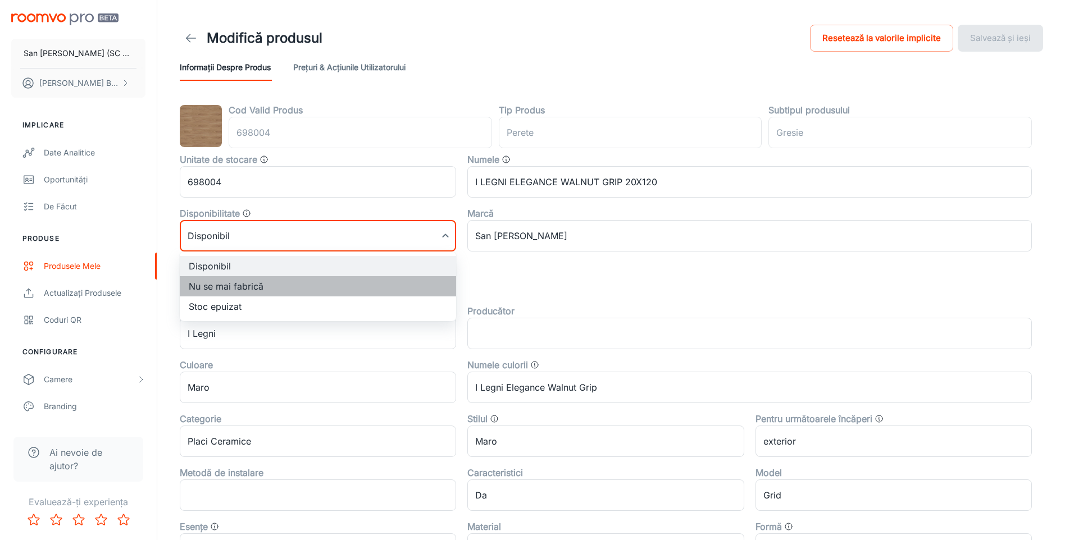
click at [211, 284] on li "Nu se mai fabrică" at bounding box center [318, 286] width 276 height 20
type input "1"
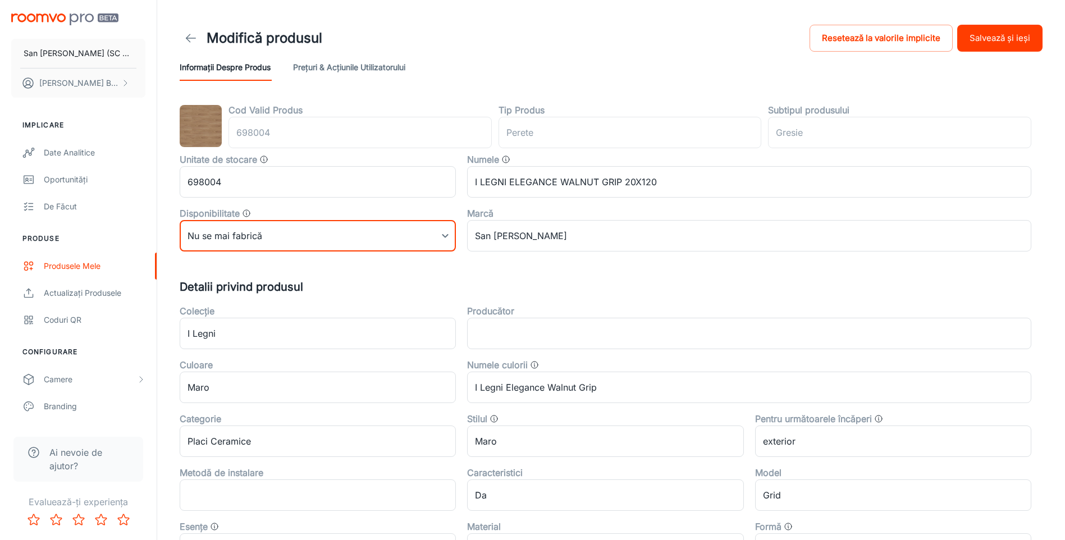
click at [977, 40] on button "Salvează și ieși" at bounding box center [1000, 38] width 85 height 27
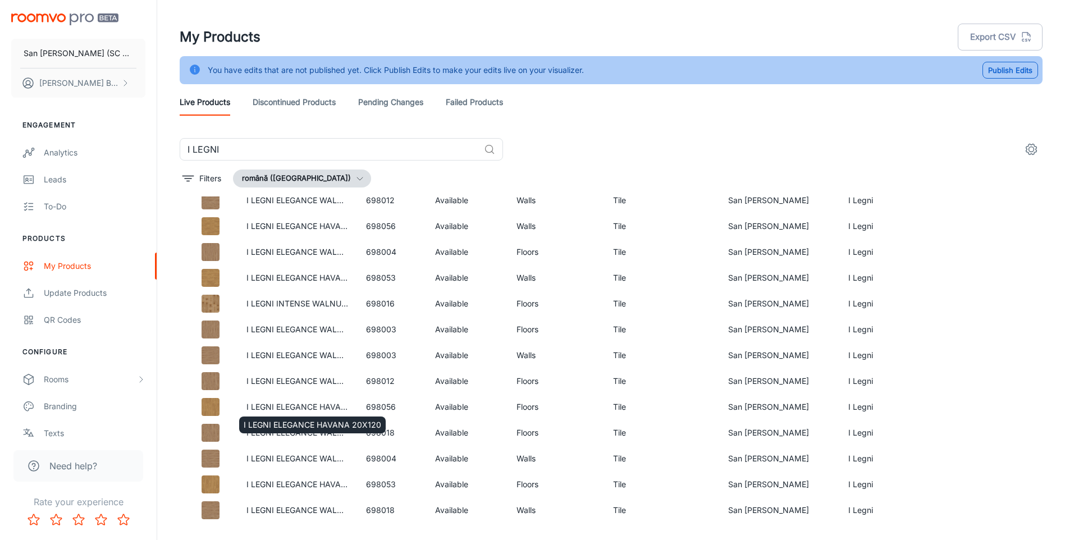
scroll to position [28, 0]
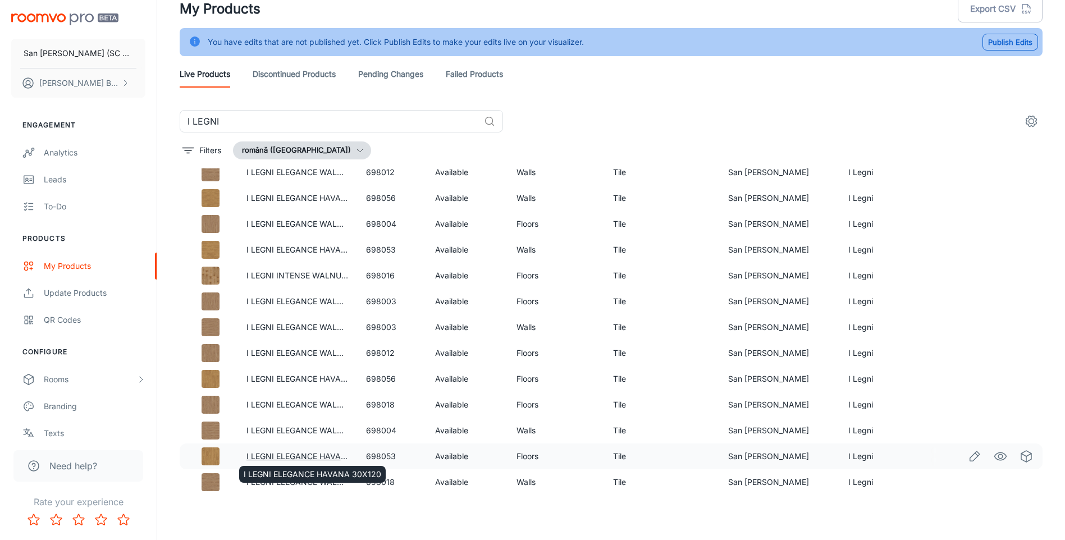
click at [285, 455] on link "I LEGNI ELEGANCE HAVANA 30X120" at bounding box center [316, 457] width 138 height 10
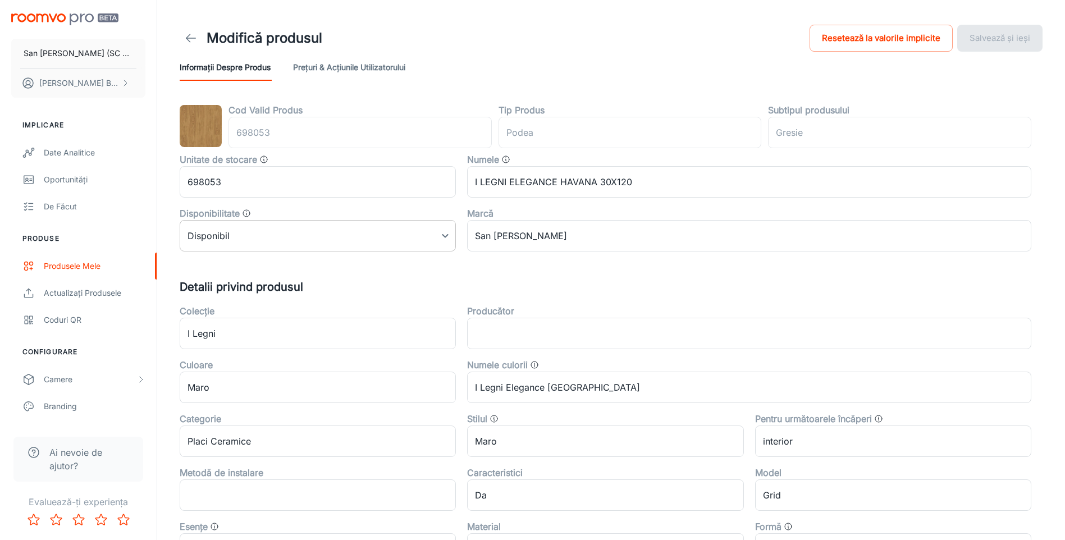
click at [251, 235] on body "San Marco Iasi (SC San Marco Design SRL) DANIEL BIZGA Implicare Date analitice …" at bounding box center [532, 270] width 1065 height 540
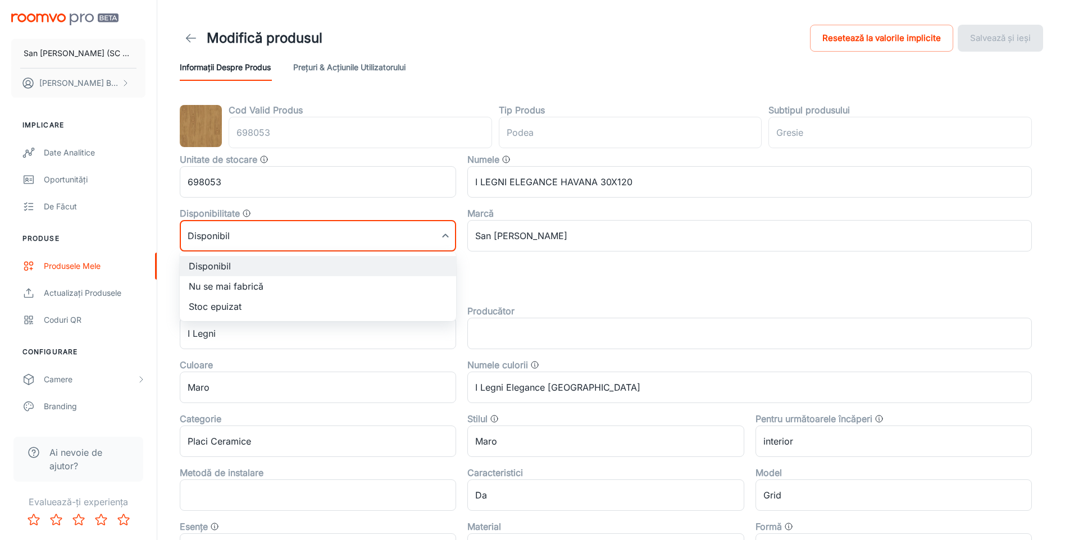
click at [209, 286] on li "Nu se mai fabrică" at bounding box center [318, 286] width 276 height 20
type input "1"
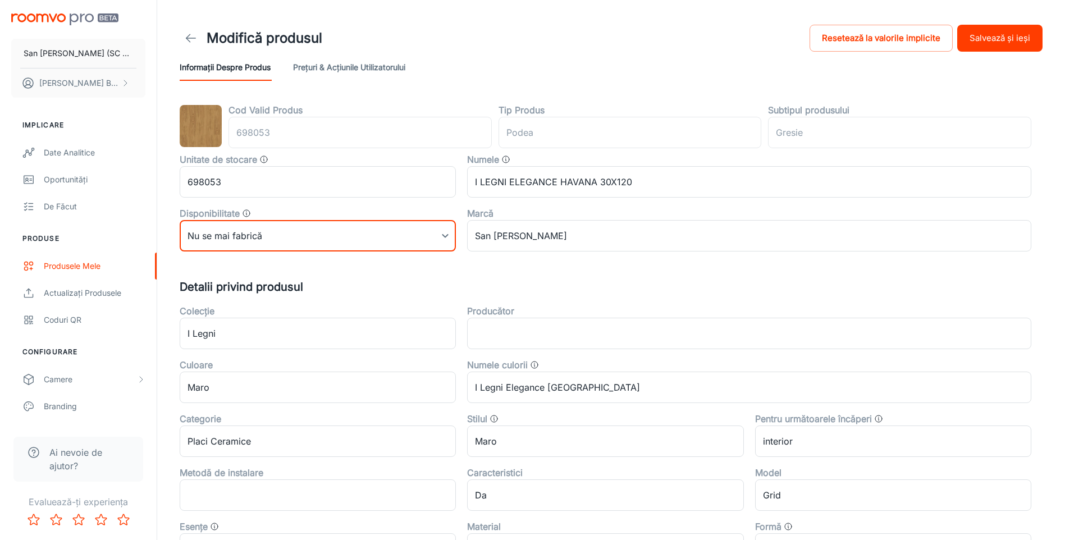
click at [995, 34] on button "Salvează și ieși" at bounding box center [1000, 38] width 85 height 27
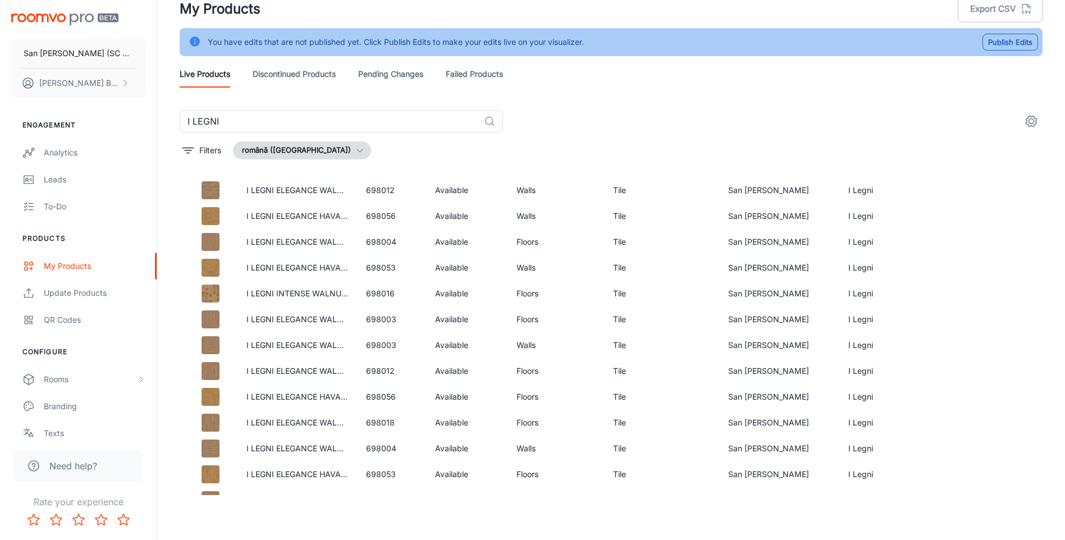
scroll to position [40, 0]
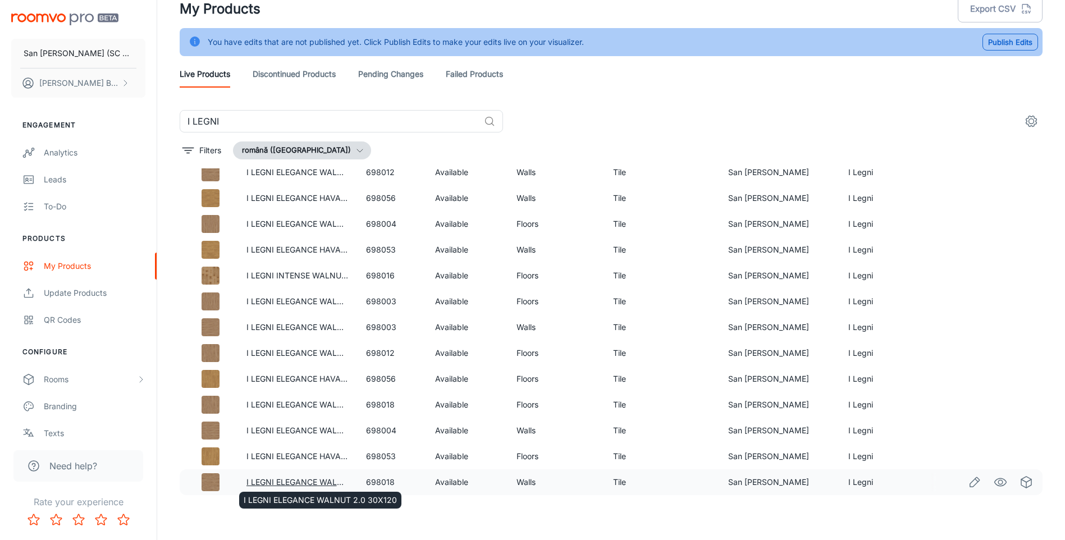
click at [308, 481] on link "I LEGNI ELEGANCE WALNUT 2.0 30X120" at bounding box center [323, 482] width 153 height 10
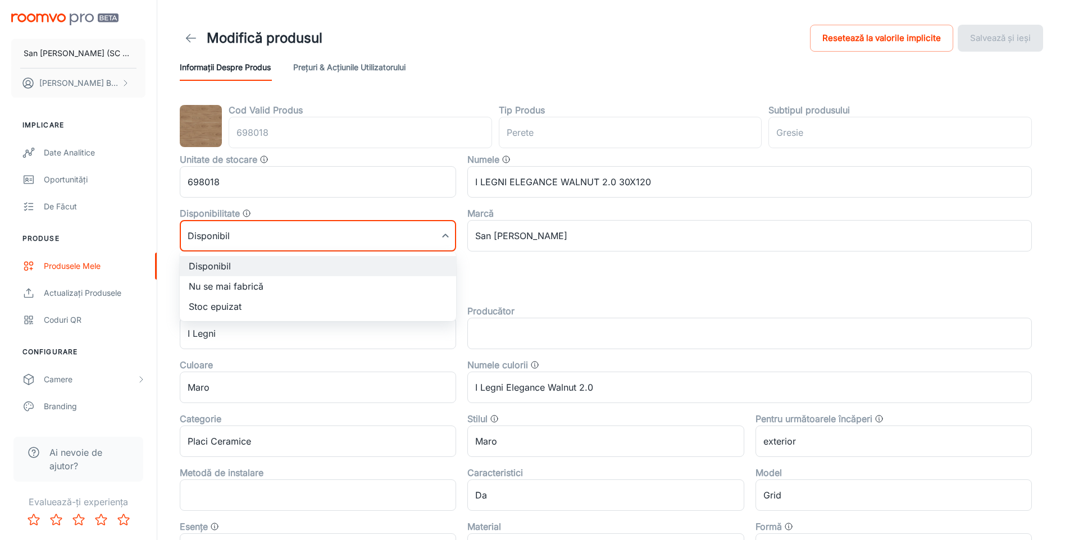
click at [239, 240] on body "San Marco Iasi (SC San Marco Design SRL) DANIEL BIZGA Implicare Date analitice …" at bounding box center [537, 270] width 1074 height 540
click at [209, 287] on li "Nu se mai fabrică" at bounding box center [318, 286] width 276 height 20
type input "1"
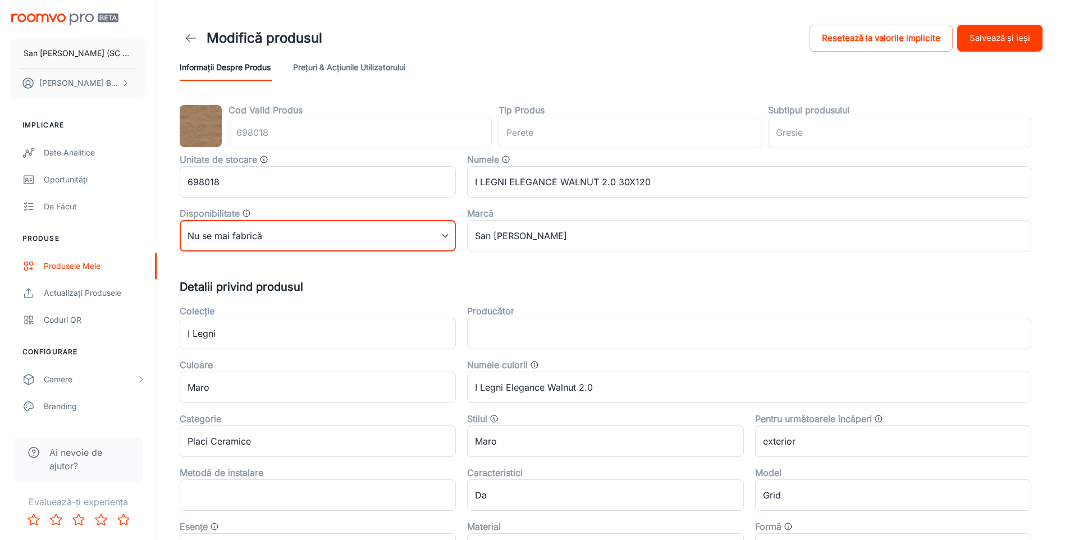
click at [1005, 39] on button "Salvează și ieși" at bounding box center [1000, 38] width 85 height 27
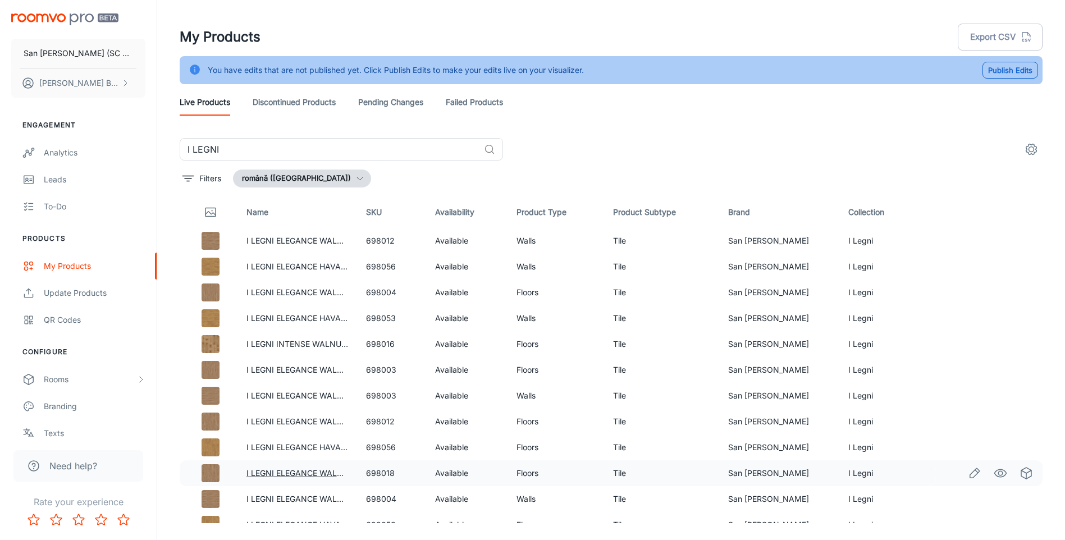
scroll to position [28, 0]
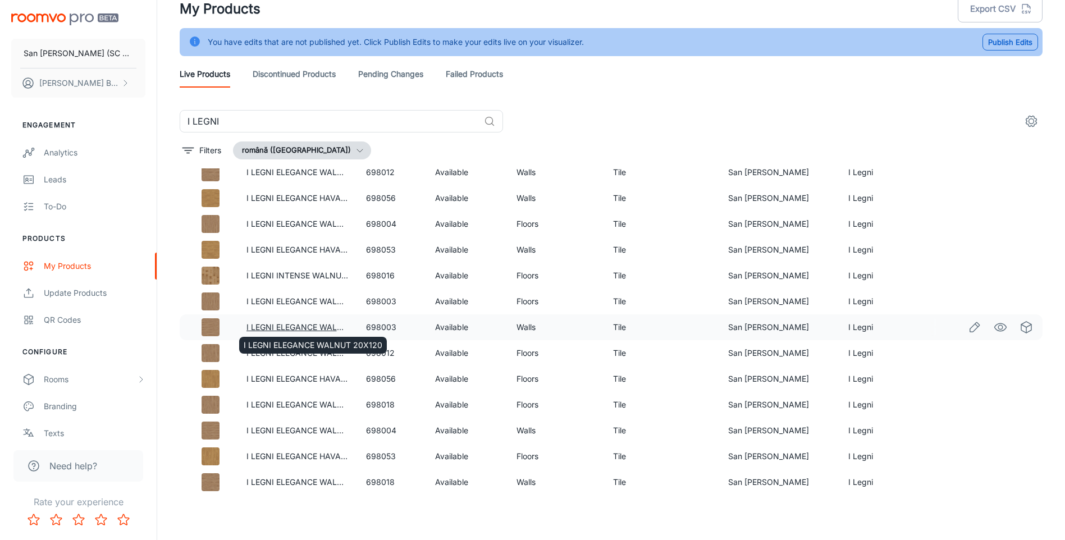
click at [316, 329] on link "I LEGNI ELEGANCE WALNUT 20X120" at bounding box center [316, 327] width 139 height 10
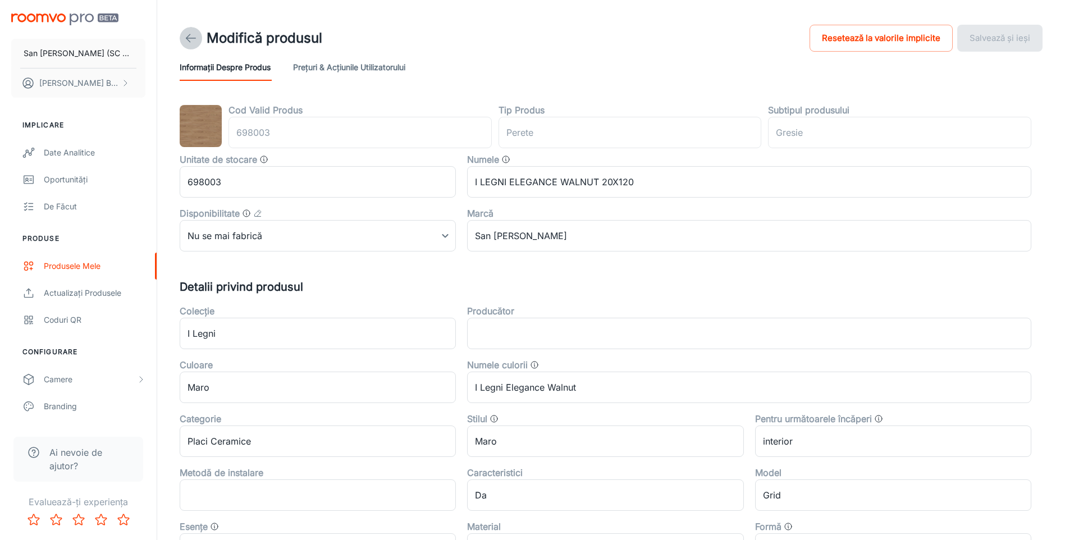
click at [189, 34] on icon at bounding box center [190, 37] width 13 height 13
